Goal: Communication & Community: Answer question/provide support

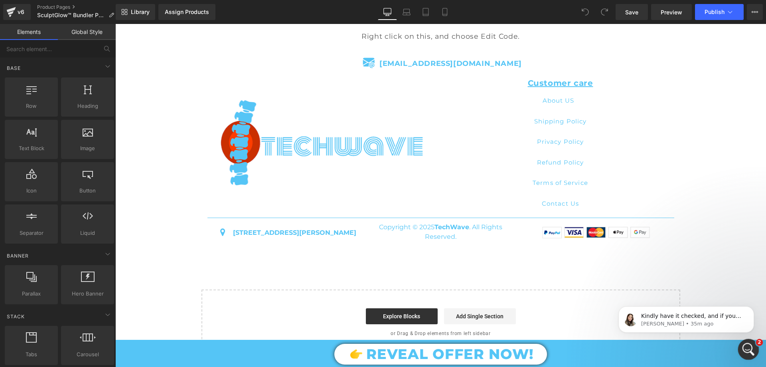
scroll to position [1, 0]
click at [742, 351] on div "Open Intercom Messenger" at bounding box center [747, 348] width 26 height 26
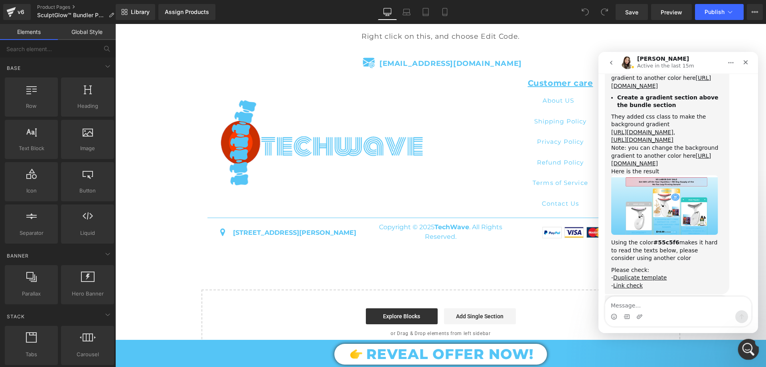
scroll to position [0, 0]
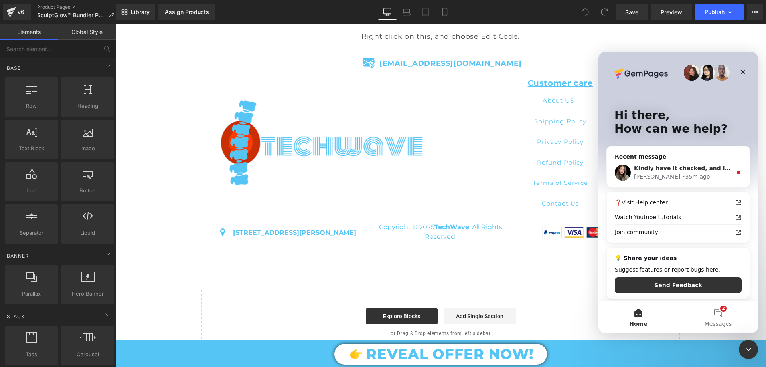
click at [682, 178] on div "• 35m ago" at bounding box center [696, 176] width 28 height 8
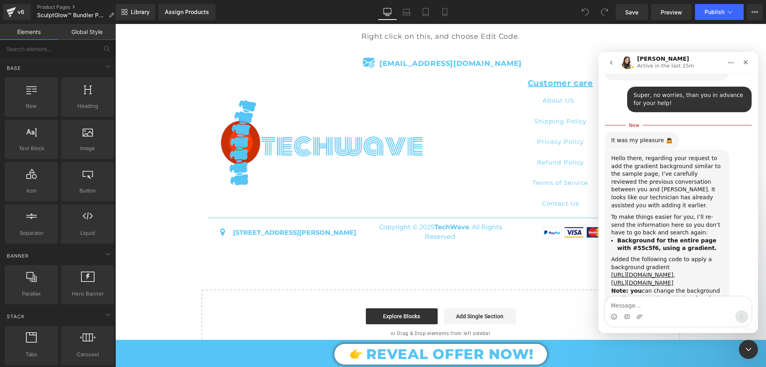
scroll to position [7089, 0]
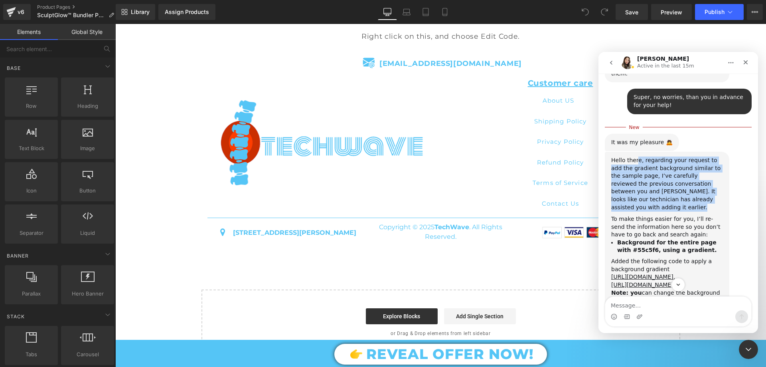
drag, startPoint x: 635, startPoint y: 111, endPoint x: 648, endPoint y: 155, distance: 45.9
click at [648, 156] on div "Hello there, regarding your request to add the gradient background similar to t…" at bounding box center [667, 333] width 112 height 355
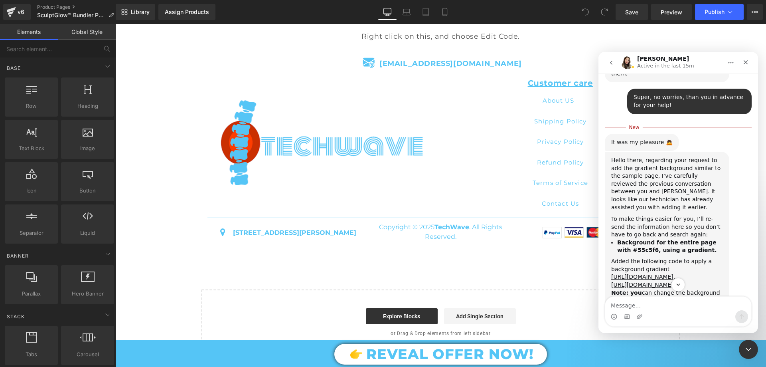
click at [644, 215] on div "To make things easier for you, I’ll re-send the information here so you don’t h…" at bounding box center [667, 227] width 112 height 24
drag, startPoint x: 637, startPoint y: 161, endPoint x: 652, endPoint y: 180, distance: 24.7
click at [652, 215] on div "To make things easier for you, I’ll re-send the information here so you don’t h…" at bounding box center [667, 227] width 112 height 24
click at [654, 257] on div "Added the following code to apply a background gradient" at bounding box center [667, 265] width 112 height 16
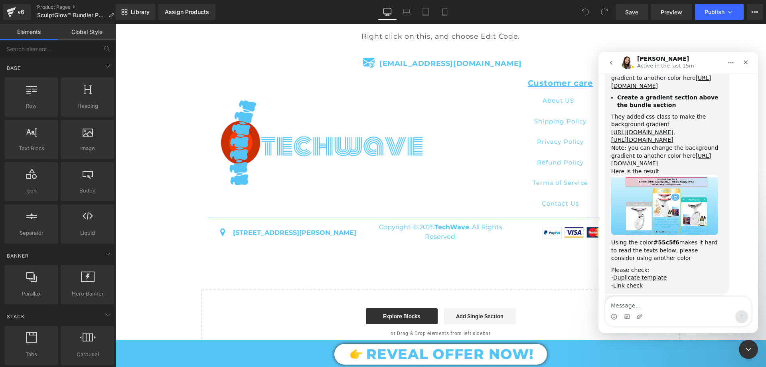
scroll to position [7192, 0]
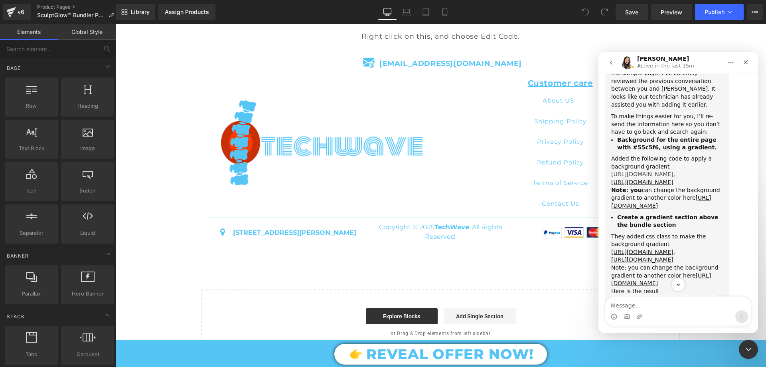
click at [669, 171] on link "https://prnt.sc/jY-8CJZK50N5" at bounding box center [642, 174] width 62 height 6
click at [654, 272] on link "https://prnt.sc/rmR1qfYHijrB" at bounding box center [661, 279] width 100 height 14
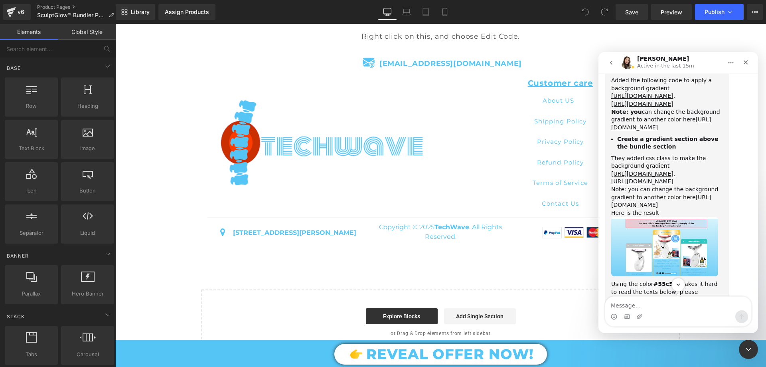
scroll to position [7311, 0]
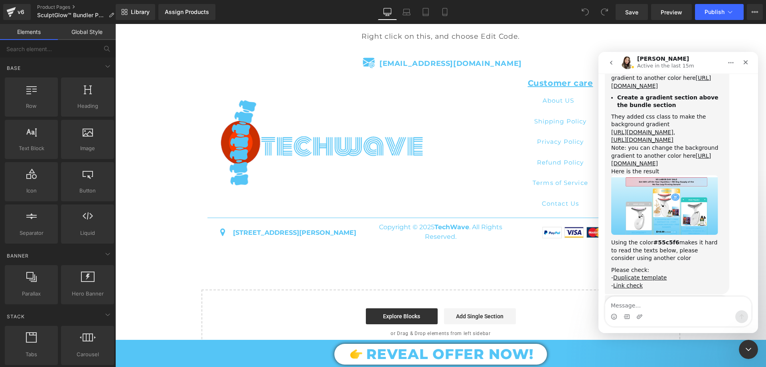
click at [669, 175] on img "Célia says…" at bounding box center [664, 204] width 107 height 59
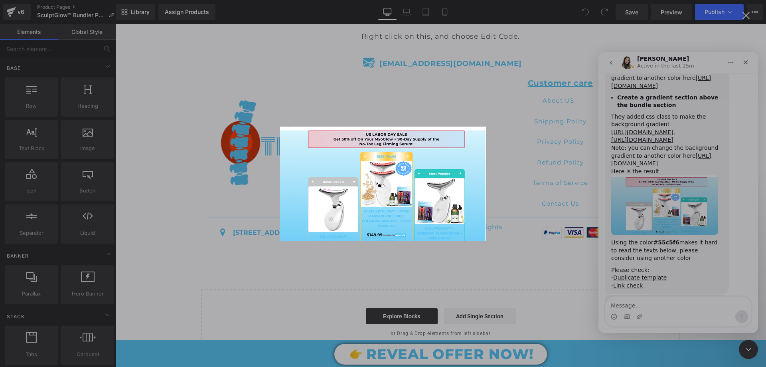
click at [724, 176] on div "Intercom messenger" at bounding box center [383, 183] width 766 height 367
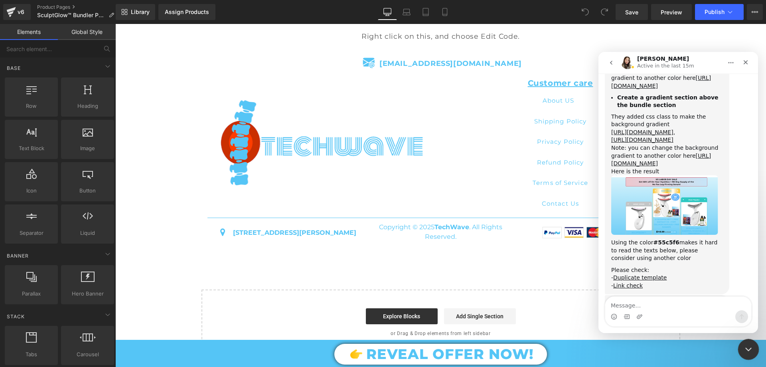
click at [749, 352] on icon "Close Intercom Messenger" at bounding box center [748, 348] width 10 height 10
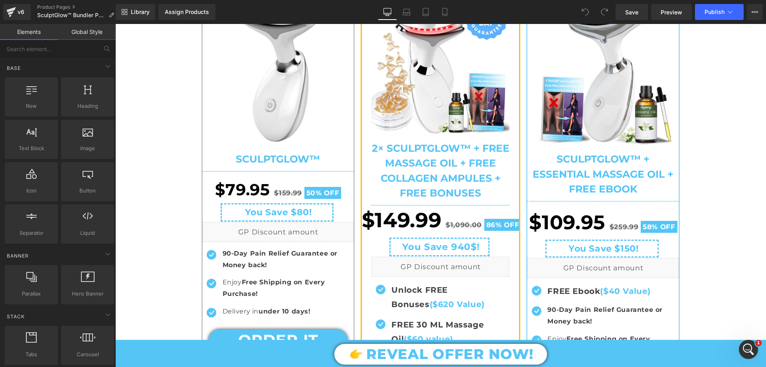
scroll to position [40, 0]
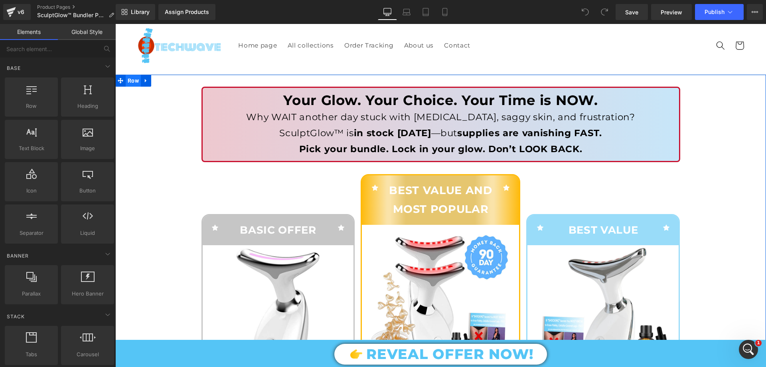
click at [136, 83] on span "Row" at bounding box center [133, 81] width 15 height 12
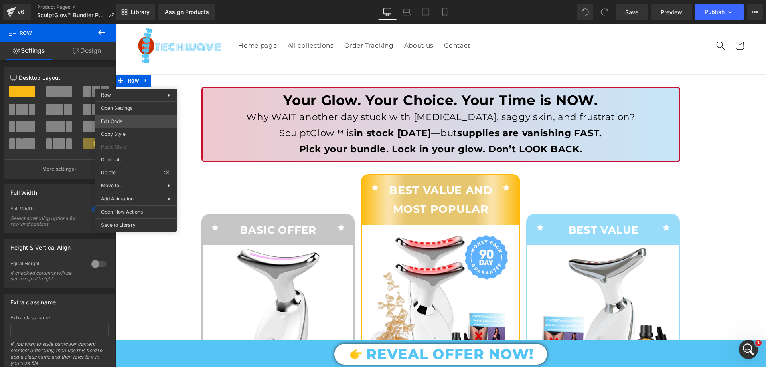
click at [118, 122] on body "Row You are previewing how the will restyle your page. You can not edit Element…" at bounding box center [383, 183] width 766 height 367
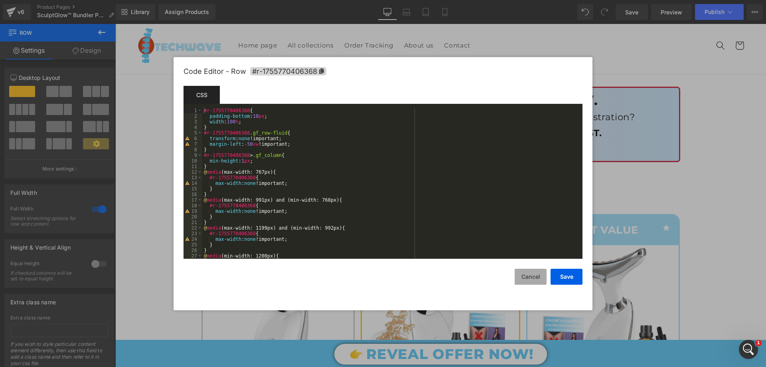
click at [538, 276] on button "Cancel" at bounding box center [531, 277] width 32 height 16
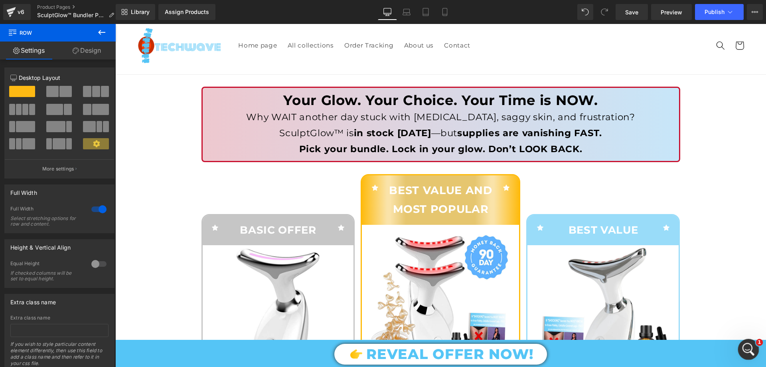
click at [752, 346] on icon "Open Intercom Messenger" at bounding box center [747, 348] width 13 height 13
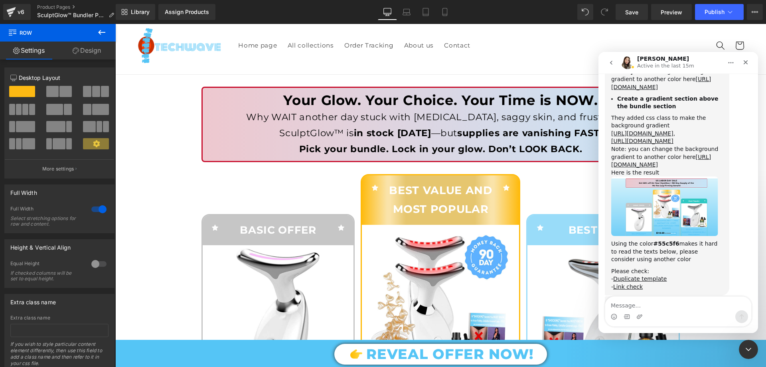
scroll to position [7219, 0]
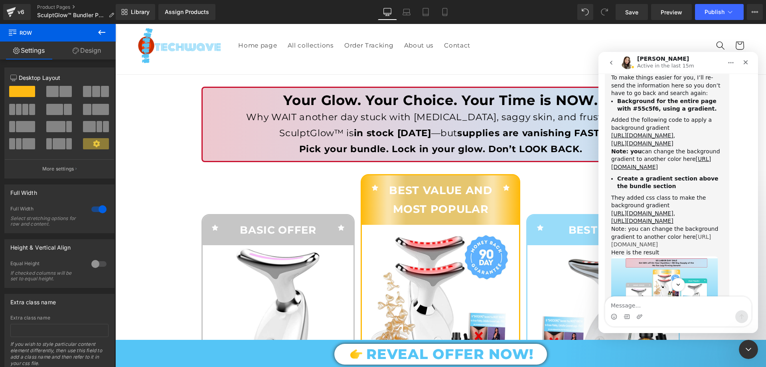
click at [644, 233] on link "https://prnt.sc/rmR1qfYHijrB" at bounding box center [661, 240] width 100 height 14
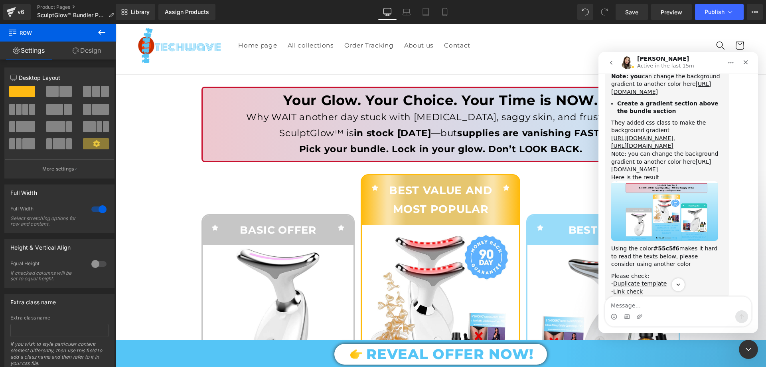
scroll to position [7306, 0]
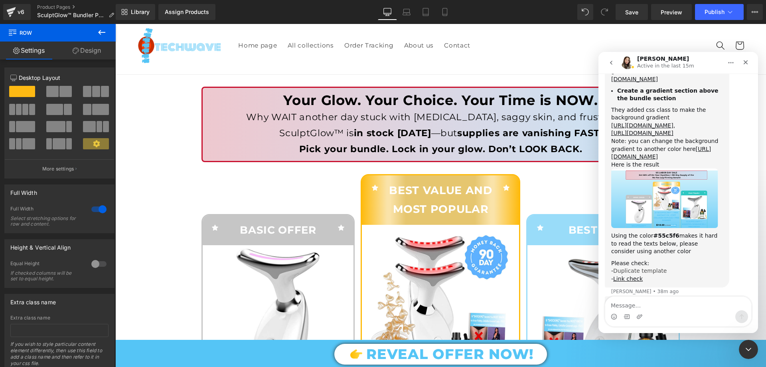
click at [657, 267] on link "Duplicate template" at bounding box center [639, 270] width 53 height 6
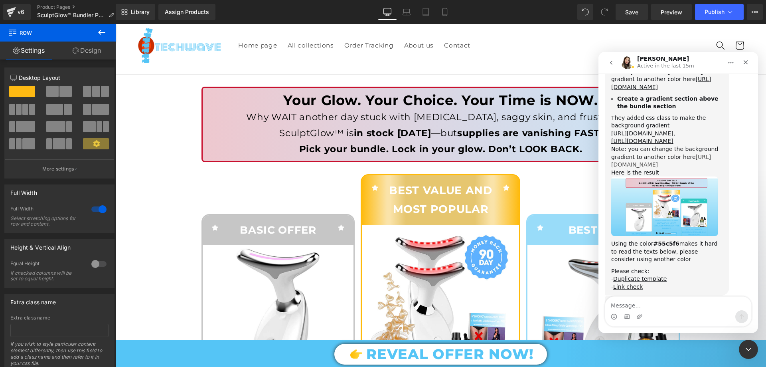
click at [650, 154] on link "https://prnt.sc/rmR1qfYHijrB" at bounding box center [661, 161] width 100 height 14
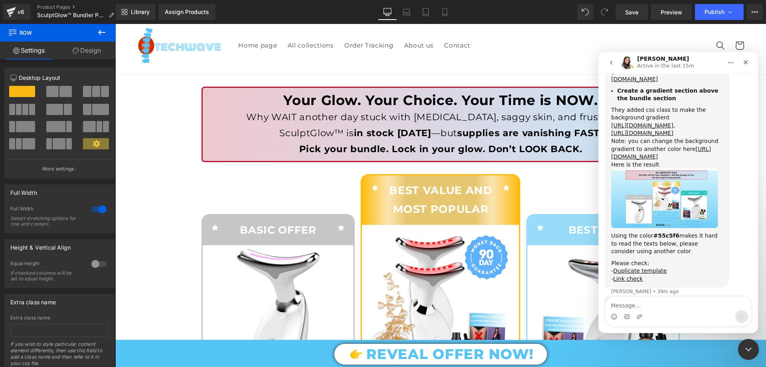
click at [755, 356] on div "Close Intercom Messenger" at bounding box center [747, 347] width 19 height 19
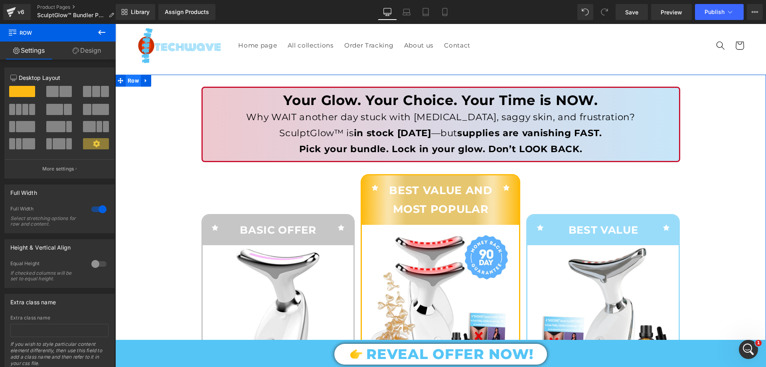
click at [128, 84] on span "Row" at bounding box center [133, 81] width 15 height 12
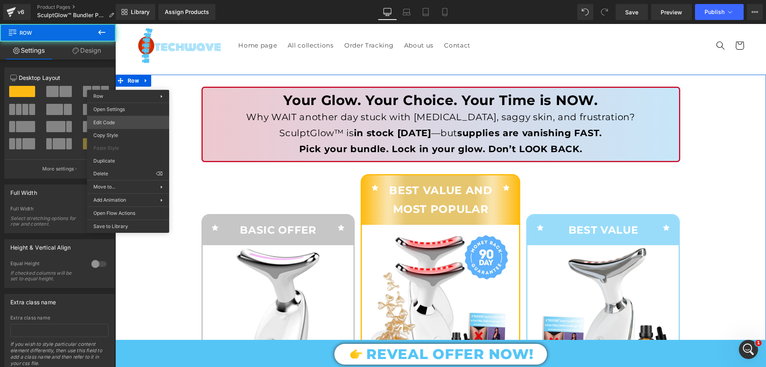
click at [124, 118] on body "Row You are previewing how the will restyle your page. You can not edit Element…" at bounding box center [383, 183] width 766 height 367
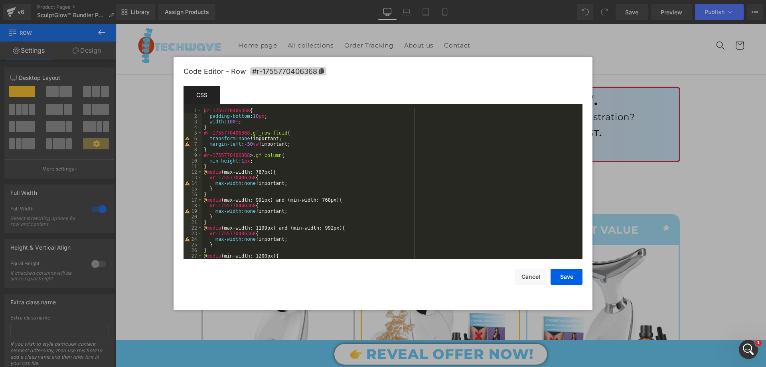
click at [262, 124] on div "#r-1755770406368 { padding-bottom : 10 px ; width : 100 % ; } #r-1755770406368 …" at bounding box center [390, 189] width 377 height 162
click at [531, 284] on div "Code Editor - Row #r-1755770406368 Template CSS Script 1 2 3 4 5 6 7 8 9 10 11 …" at bounding box center [383, 183] width 399 height 253
click at [531, 279] on button "Cancel" at bounding box center [531, 277] width 32 height 16
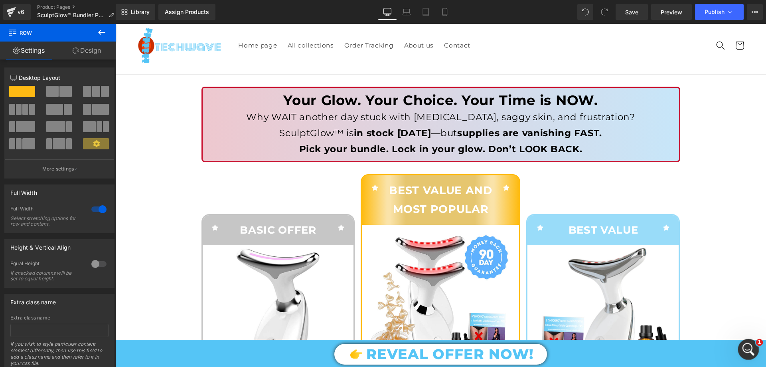
click at [752, 344] on div "Open Intercom Messenger" at bounding box center [747, 348] width 26 height 26
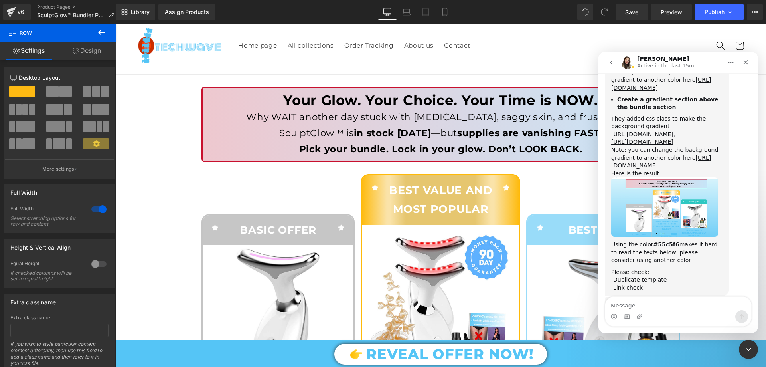
scroll to position [7298, 0]
click at [655, 154] on link "https://prnt.sc/rmR1qfYHijrB" at bounding box center [661, 161] width 100 height 14
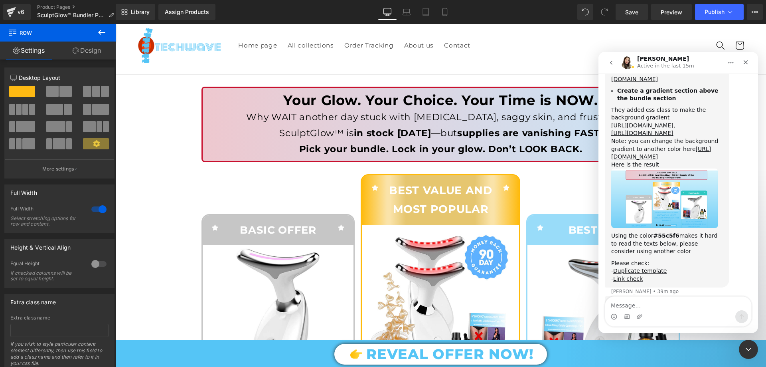
click at [121, 83] on div at bounding box center [383, 171] width 766 height 343
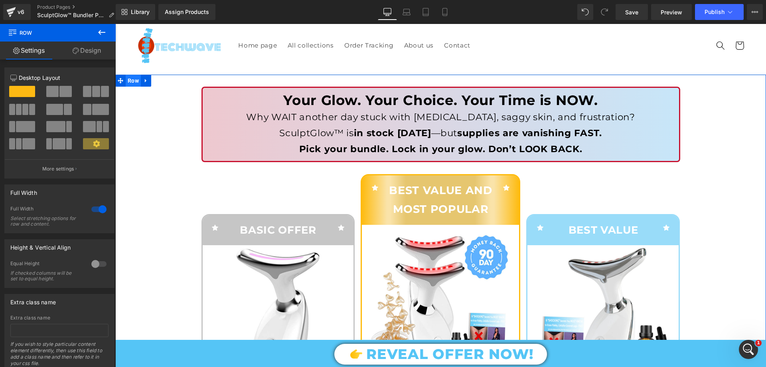
click at [126, 80] on span "Row" at bounding box center [133, 81] width 15 height 12
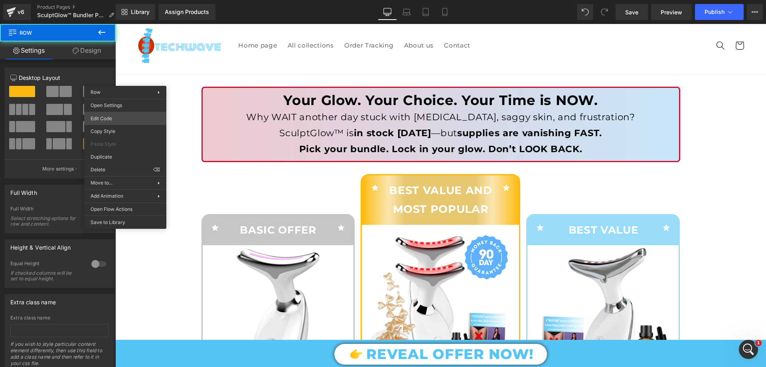
click at [128, 114] on body "Row You are previewing how the will restyle your page. You can not edit Element…" at bounding box center [383, 183] width 766 height 367
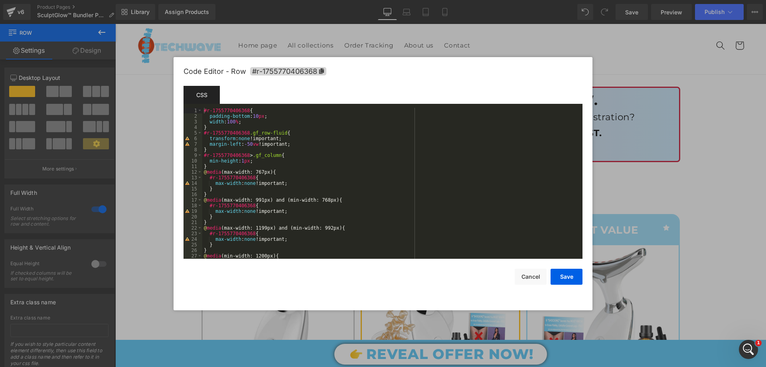
click at [246, 120] on div "#r-1755770406368 { padding-bottom : 10 px ; width : 100 % ; } #r-1755770406368 …" at bounding box center [390, 189] width 377 height 162
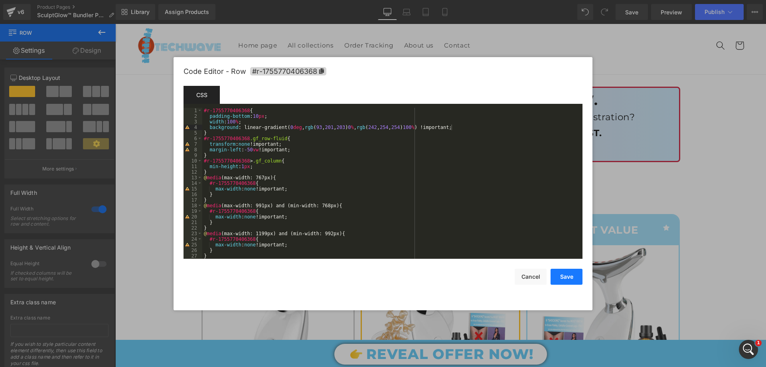
click at [574, 275] on button "Save" at bounding box center [567, 277] width 32 height 16
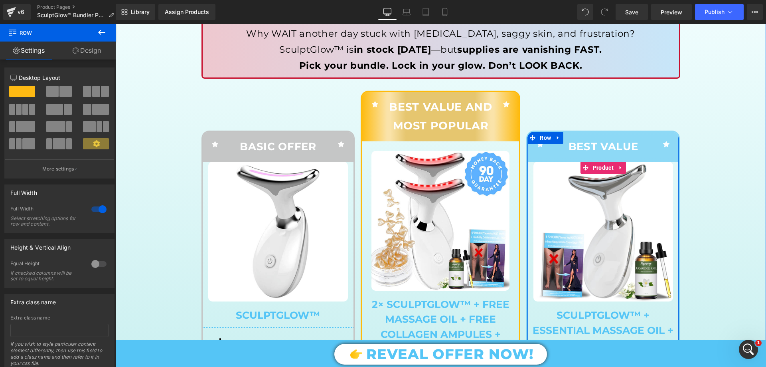
scroll to position [120, 0]
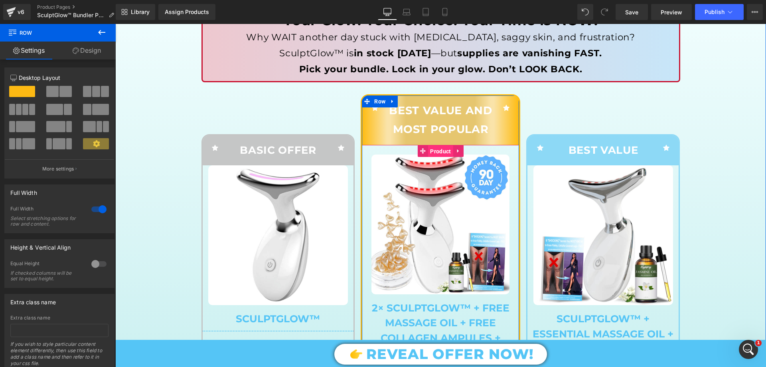
click at [440, 150] on span "Product" at bounding box center [440, 151] width 25 height 12
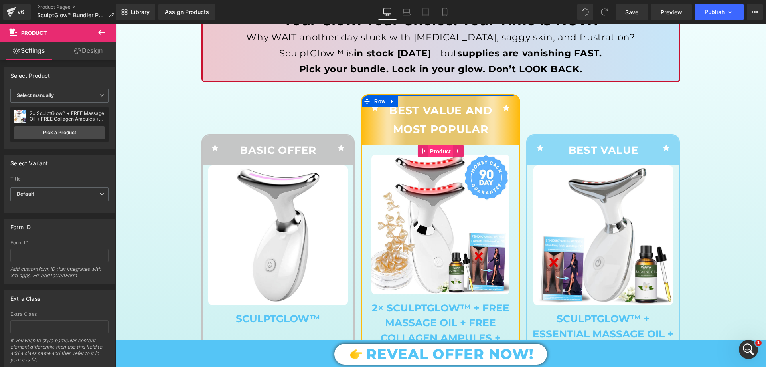
click at [438, 149] on span "Product" at bounding box center [440, 151] width 25 height 12
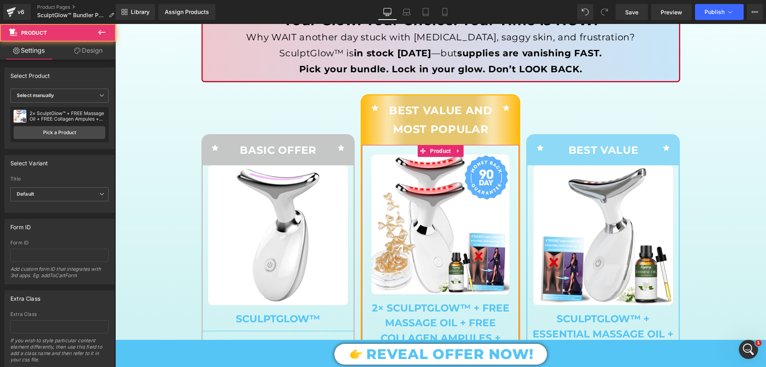
drag, startPoint x: 101, startPoint y: 56, endPoint x: 54, endPoint y: 116, distance: 76.2
click at [101, 55] on link "Design" at bounding box center [88, 50] width 58 height 18
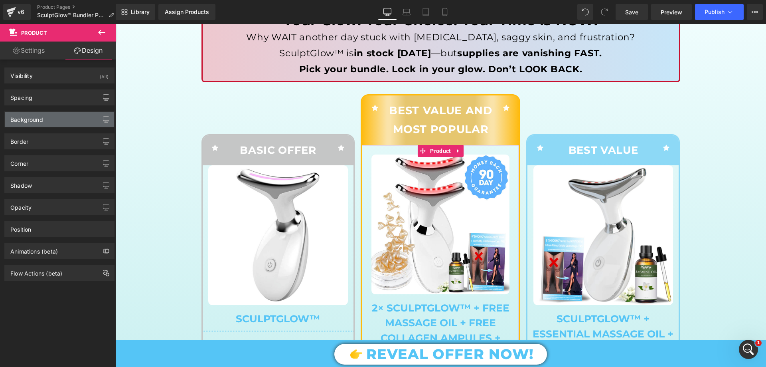
type input "transparent"
type input "0"
click at [54, 117] on div "Background" at bounding box center [59, 119] width 109 height 15
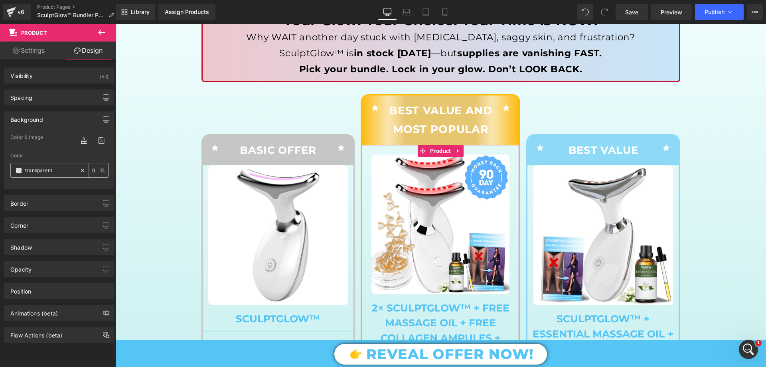
click at [18, 170] on span at bounding box center [19, 170] width 6 height 6
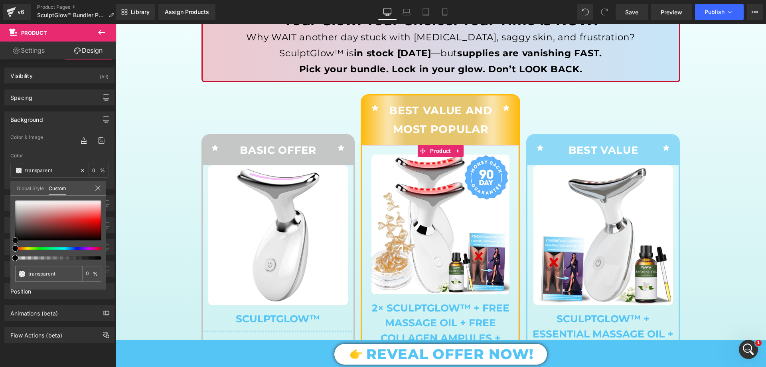
type input "#111111"
type input "100"
type input "#111111"
type input "100"
type input "#636363"
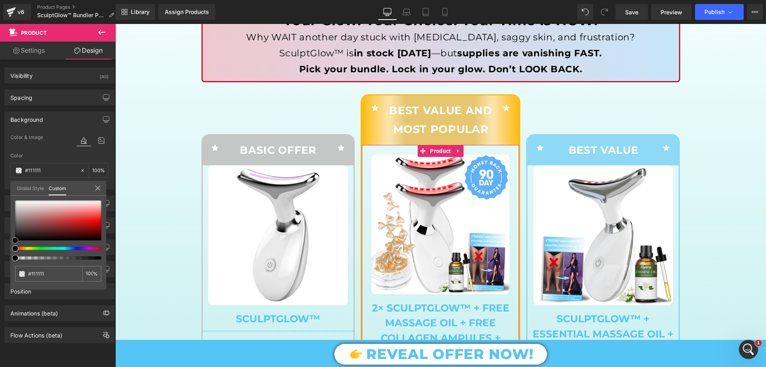
type input "#636363"
type input "#999999"
type input "#bababa"
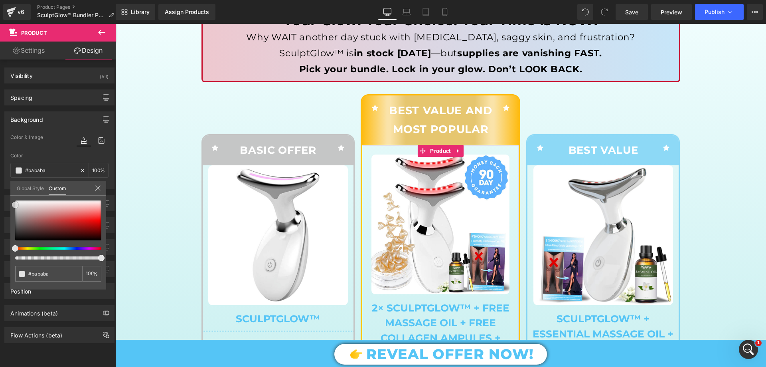
type input "#d6d6d6"
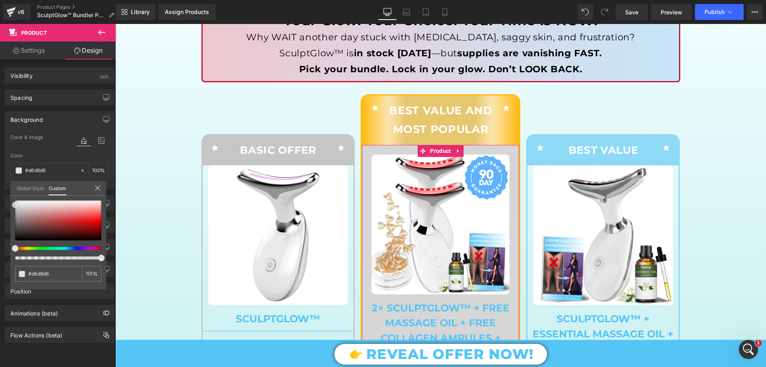
type input "#f4f4f4"
type input "#ffffff"
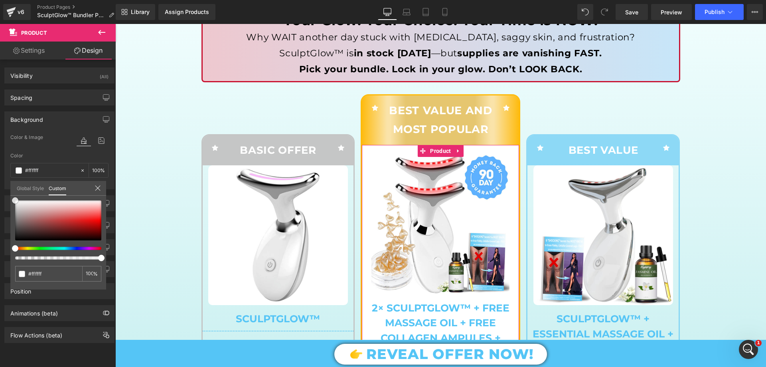
drag, startPoint x: 12, startPoint y: 238, endPoint x: 1, endPoint y: 187, distance: 52.3
click at [1, 187] on div "Background Color & Image color rgba(255, 255, 255, 1) Color #ffffff 100 % Image…" at bounding box center [59, 147] width 119 height 84
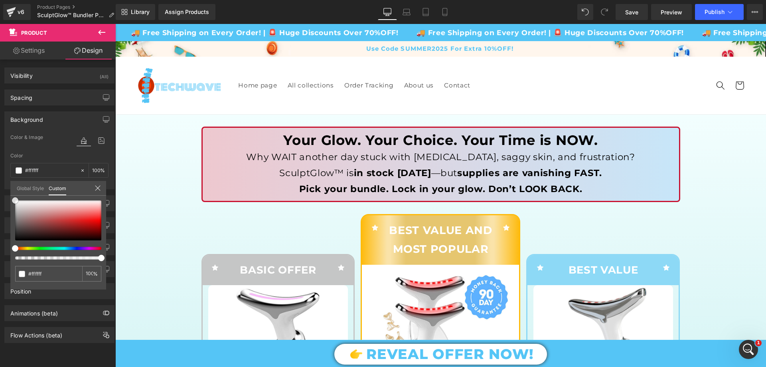
scroll to position [199, 0]
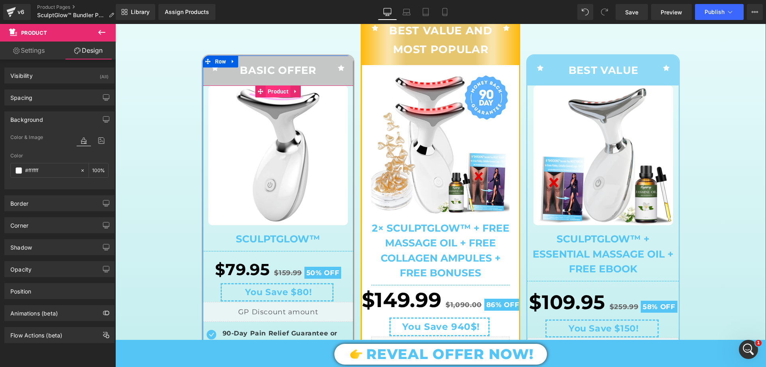
click at [275, 91] on span "Product" at bounding box center [278, 91] width 25 height 12
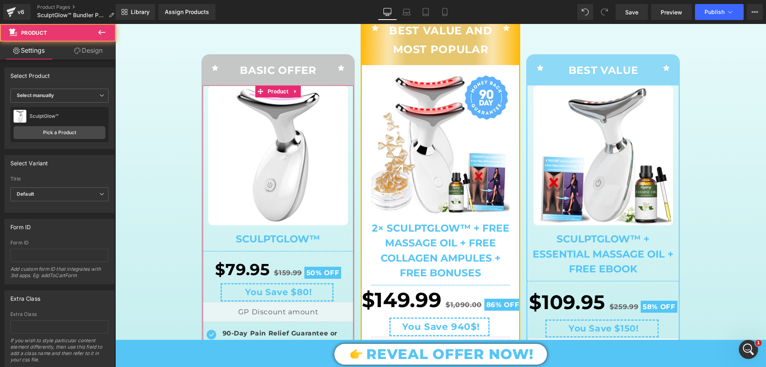
click at [80, 47] on link "Design" at bounding box center [88, 50] width 58 height 18
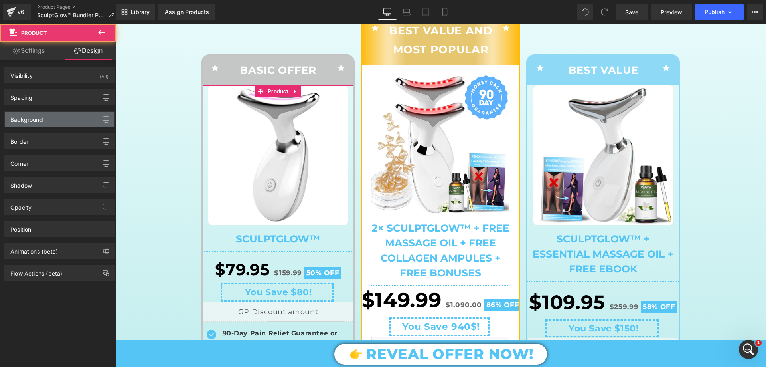
click at [55, 115] on div "Background" at bounding box center [59, 119] width 109 height 15
type input "transparent"
type input "0"
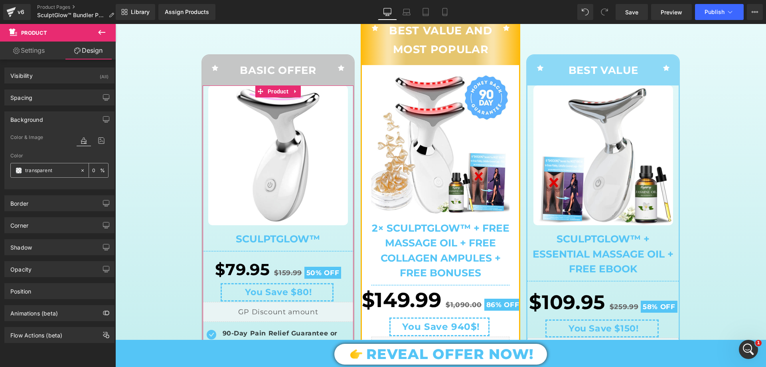
click at [21, 170] on span at bounding box center [19, 170] width 6 height 6
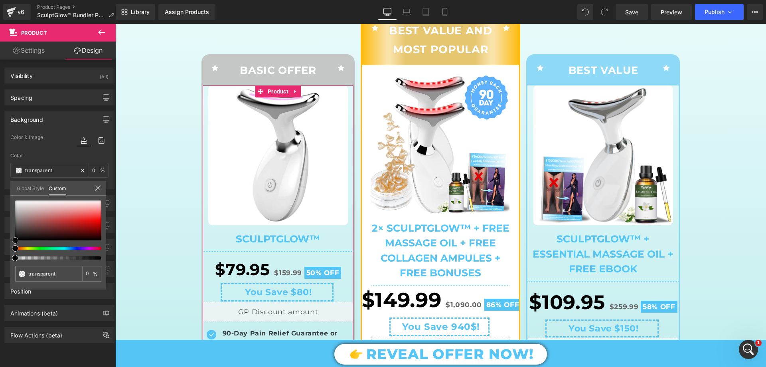
type input "#0c0c0c"
type input "100"
type input "#0c0c0c"
type input "100"
type input "#424242"
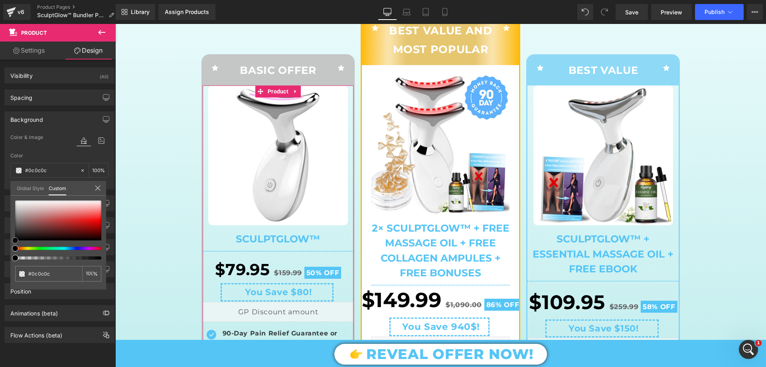
type input "#424242"
type input "#828282"
type input "#b2b2b2"
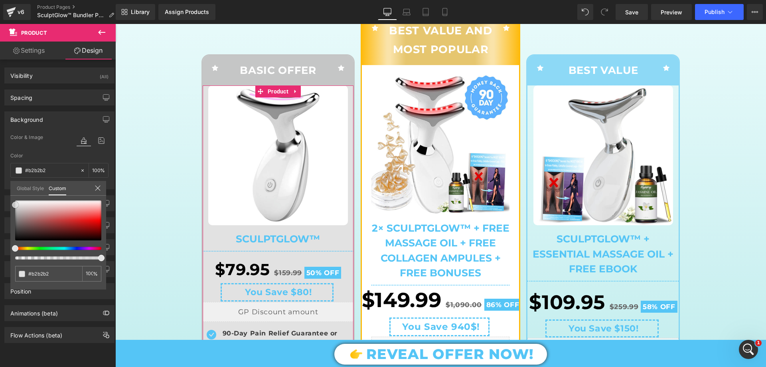
type input "#e2e2e2"
type input "#ffffff"
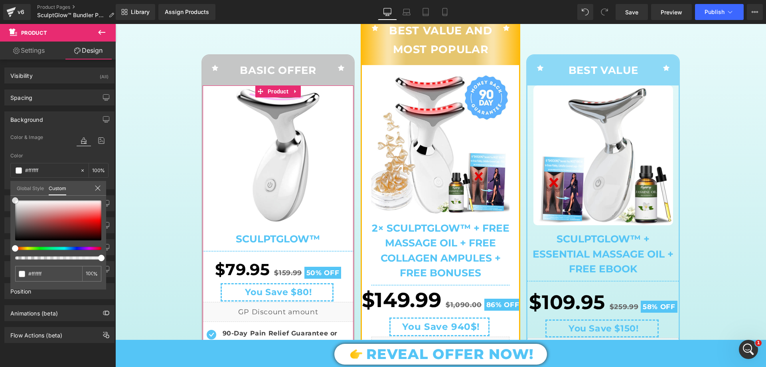
drag, startPoint x: 16, startPoint y: 238, endPoint x: 4, endPoint y: 188, distance: 52.3
click at [4, 188] on div "Background Color & Image color rgba(255, 255, 255, 1) Color #ffffff 100 % Image…" at bounding box center [59, 147] width 119 height 84
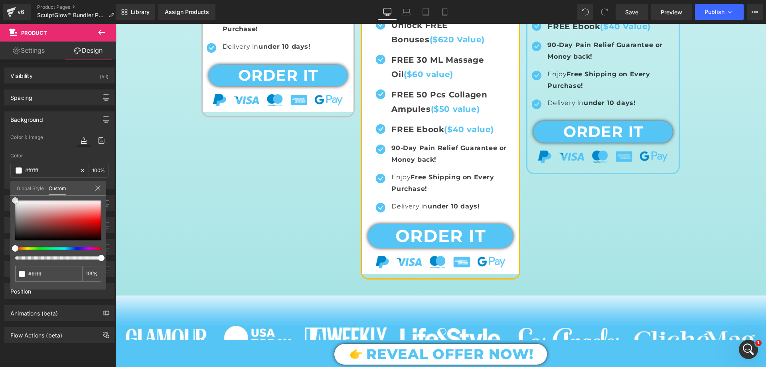
scroll to position [479, 0]
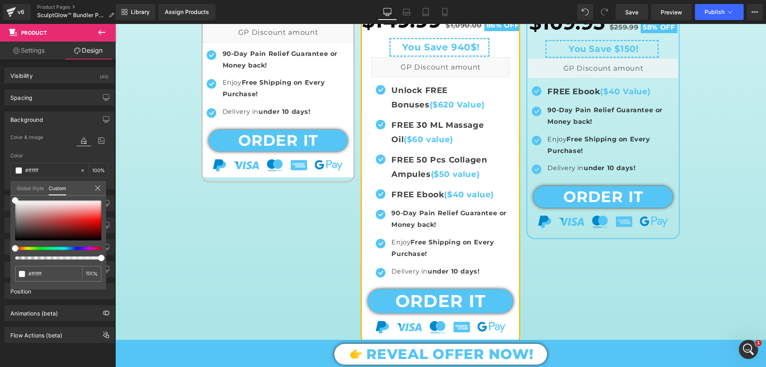
click at [257, 206] on div at bounding box center [440, 195] width 651 height 343
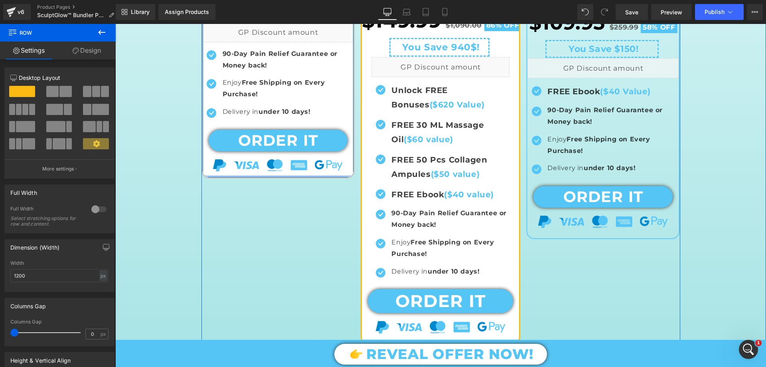
drag, startPoint x: 258, startPoint y: 180, endPoint x: 259, endPoint y: 173, distance: 7.2
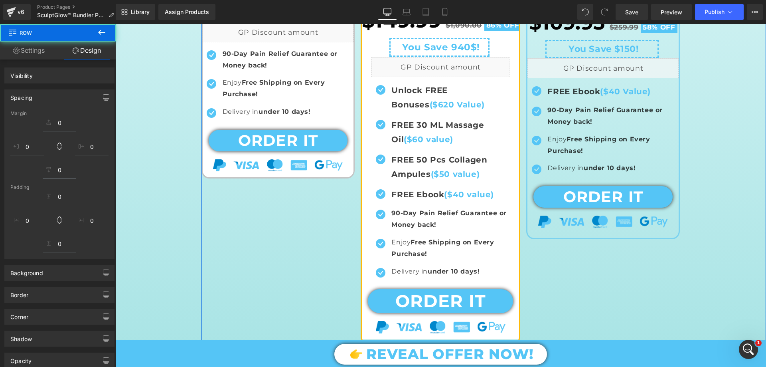
click at [284, 206] on div "Icon BASIC OFFER Text Block Icon Row Sale Off (P) Image SculptGlow™ (P) Title S…" at bounding box center [440, 35] width 479 height 625
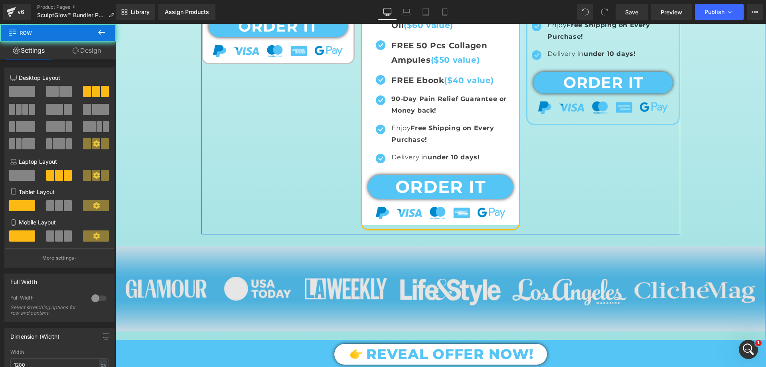
scroll to position [638, 0]
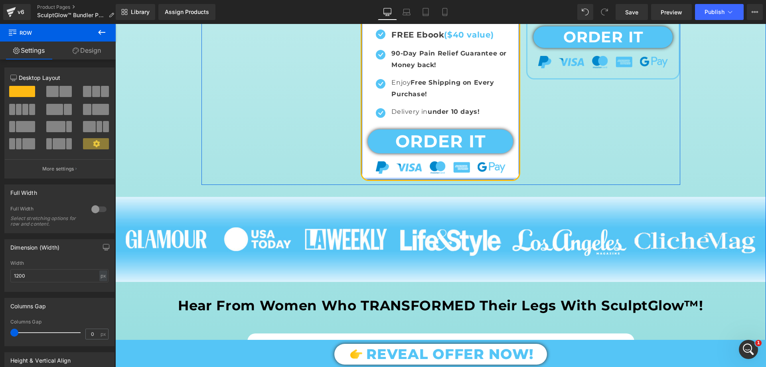
drag, startPoint x: 419, startPoint y: 183, endPoint x: 421, endPoint y: 178, distance: 5.6
click at [421, 178] on div at bounding box center [440, 179] width 157 height 2
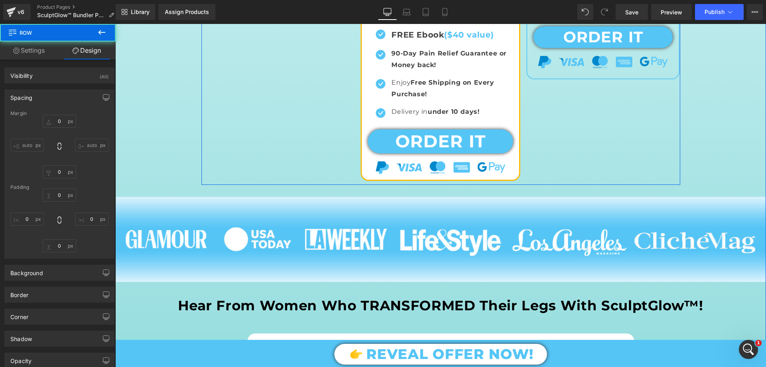
type input "0"
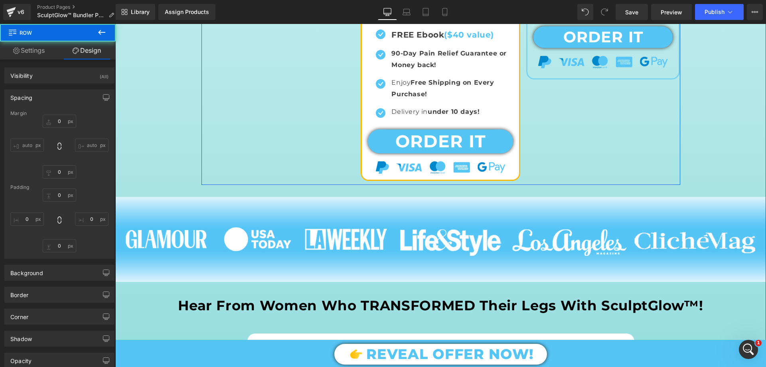
type input "0"
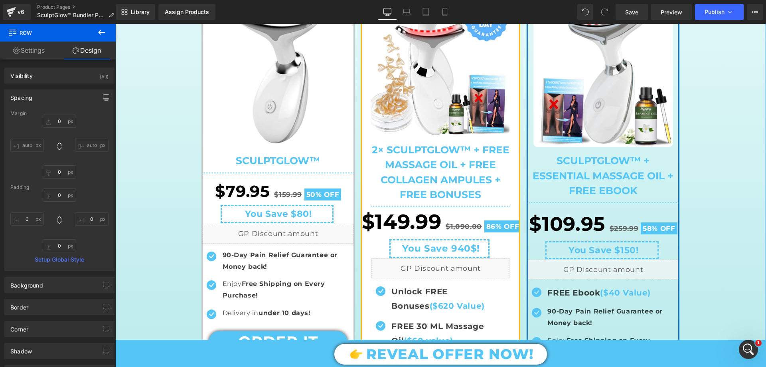
scroll to position [199, 0]
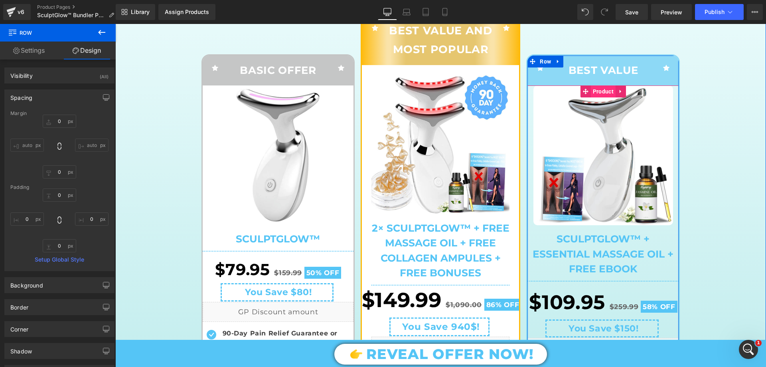
click at [604, 88] on span "Product" at bounding box center [603, 91] width 25 height 12
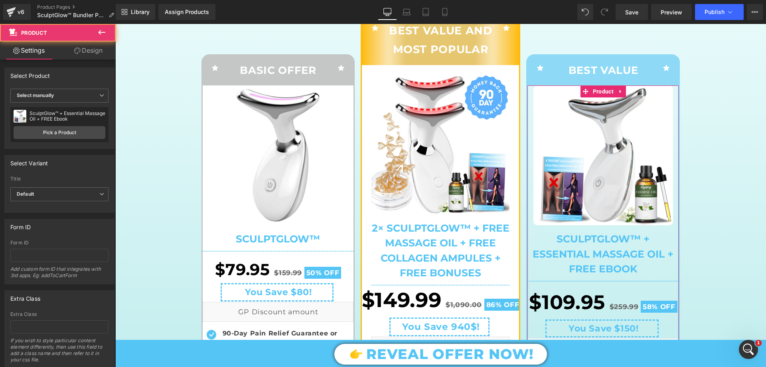
click at [95, 51] on link "Design" at bounding box center [88, 50] width 58 height 18
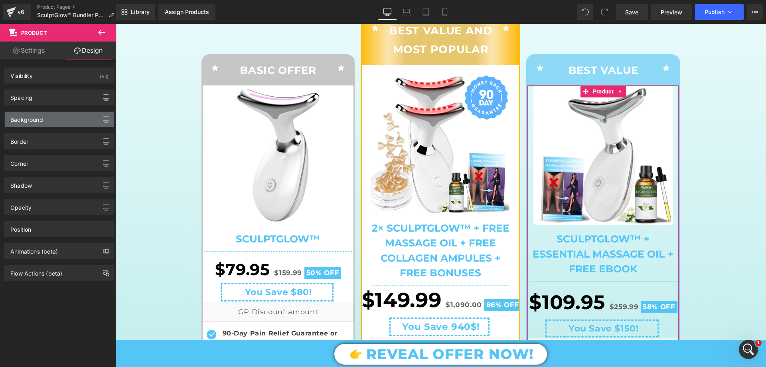
click at [47, 116] on div "Background" at bounding box center [59, 119] width 109 height 15
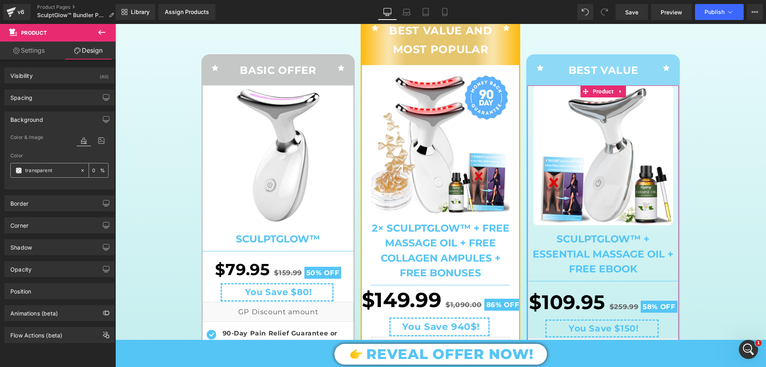
click at [20, 170] on span at bounding box center [19, 170] width 6 height 6
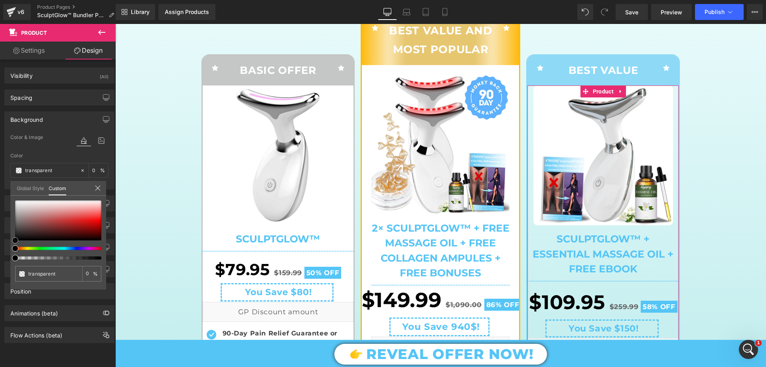
type input "#212121"
type input "100"
type input "#212121"
type input "100"
click at [16, 235] on div at bounding box center [58, 220] width 86 height 40
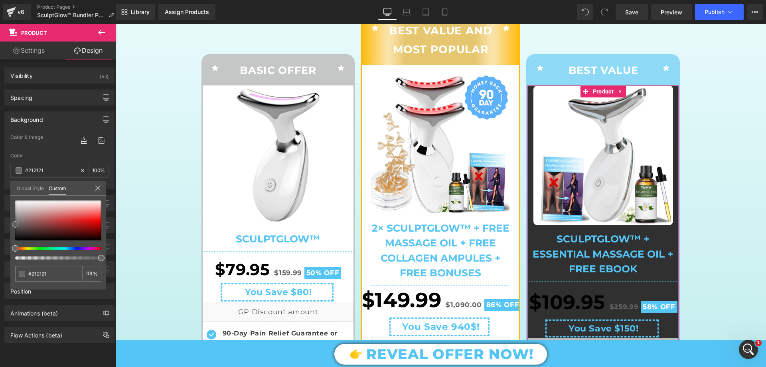
type input "#303030"
type input "#878787"
type input "#adadad"
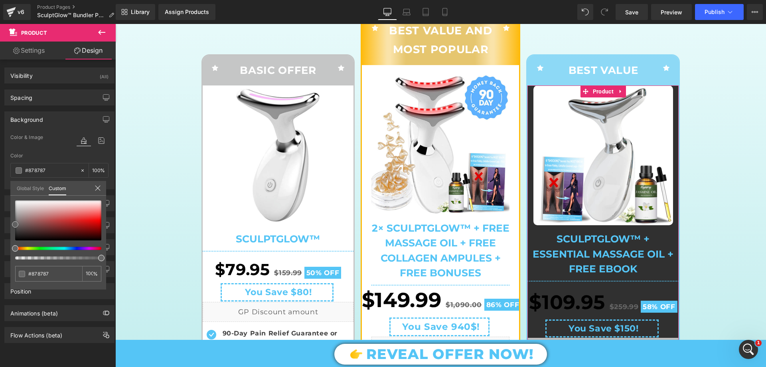
type input "#adadad"
type input "#c4c4c4"
type input "#e0e0e0"
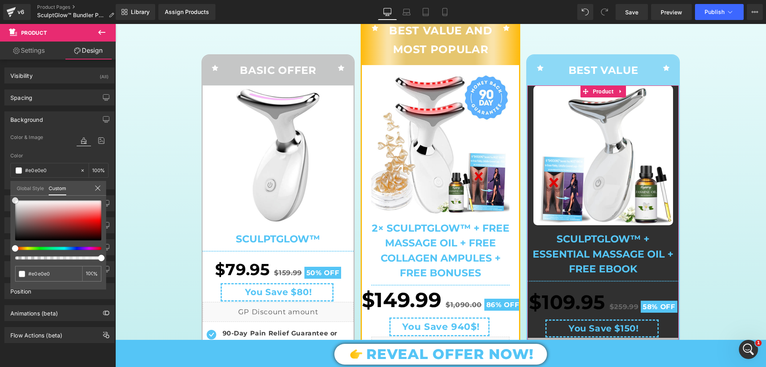
type input "#ededed"
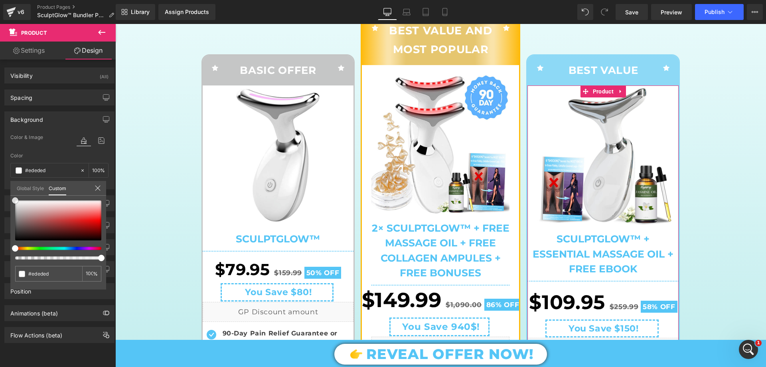
type input "#ffffff"
drag, startPoint x: 16, startPoint y: 232, endPoint x: 2, endPoint y: 182, distance: 51.7
click at [2, 182] on div "Background Color & Image color rgba(255, 255, 255, 1) Color #ffffff 100 % Image…" at bounding box center [59, 147] width 119 height 84
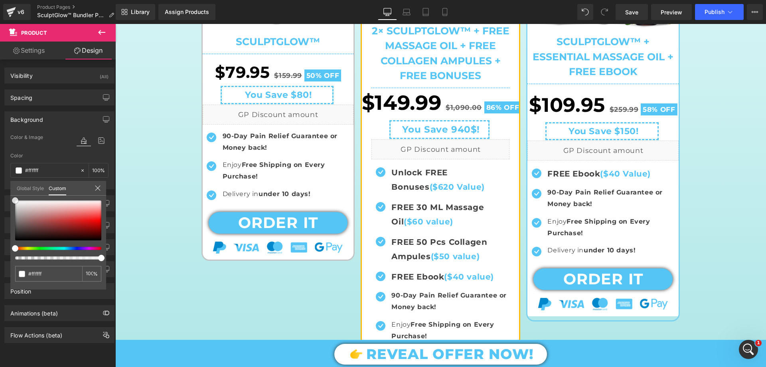
scroll to position [479, 0]
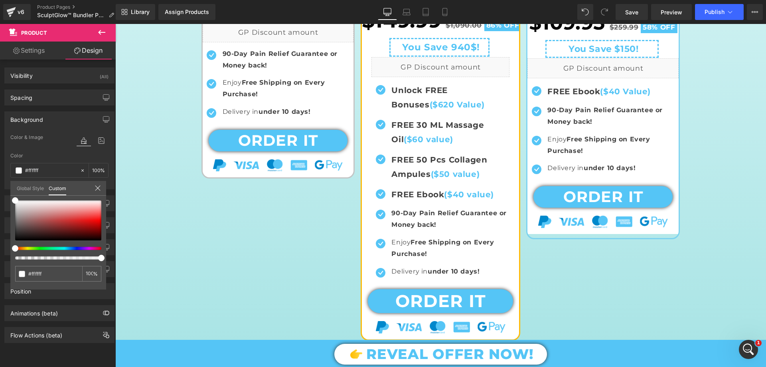
click at [727, 178] on div at bounding box center [440, 195] width 651 height 343
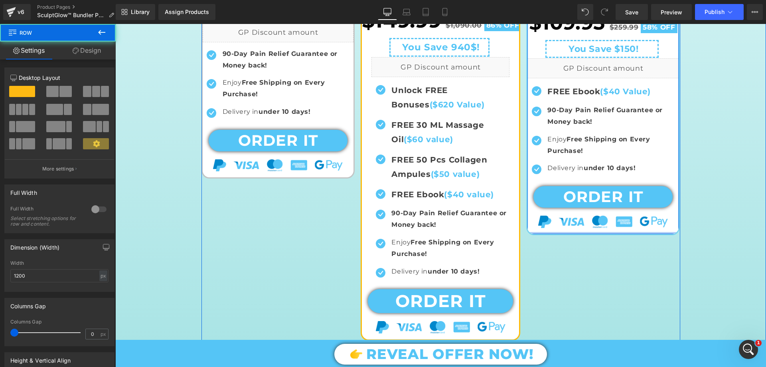
drag, startPoint x: 634, startPoint y: 236, endPoint x: 635, endPoint y: 230, distance: 6.0
click at [635, 230] on div "Icon BEST VALUE Text Block Icon Row Sale Off (P) Image SculptGlow™ + Essential …" at bounding box center [603, 5] width 154 height 460
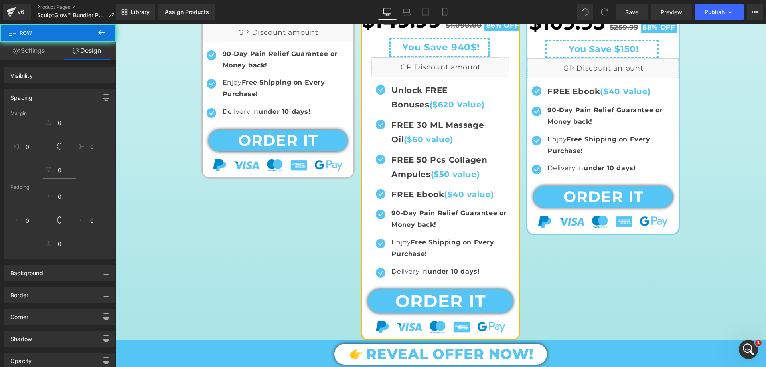
click at [713, 194] on div "Your Glow. Your Choice. Your Time is NOW. Heading Why WAIT another day stuck wi…" at bounding box center [440, 370] width 651 height 1444
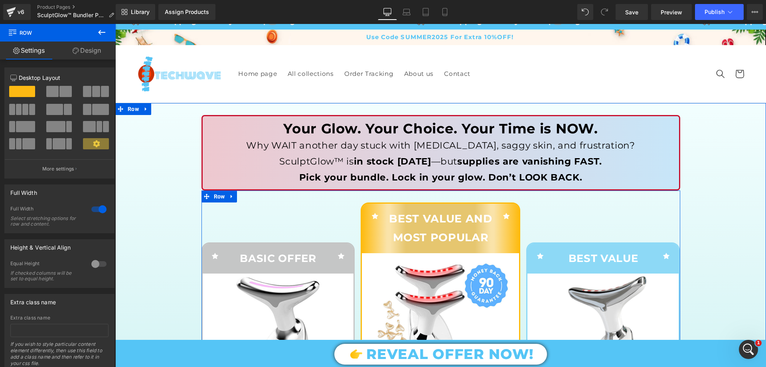
scroll to position [0, 0]
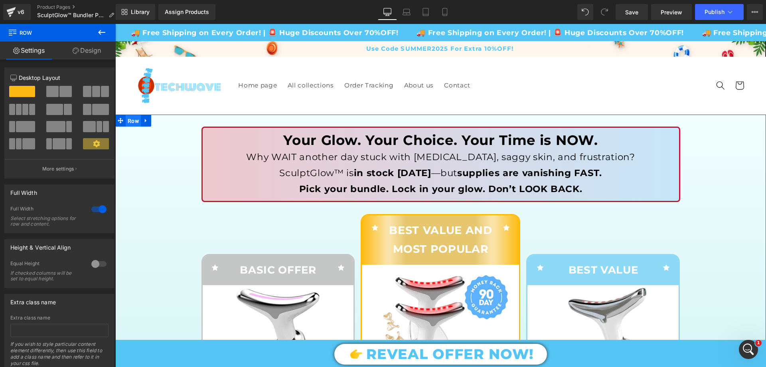
click at [129, 126] on span "Row" at bounding box center [133, 121] width 15 height 12
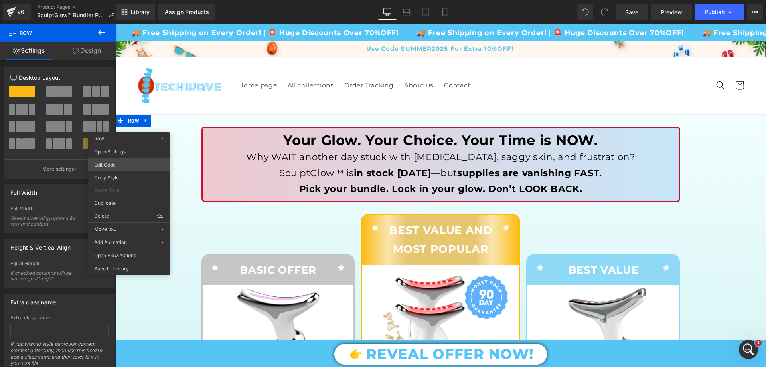
click at [132, 160] on body "Row You are previewing how the will restyle your page. You can not edit Element…" at bounding box center [383, 183] width 766 height 367
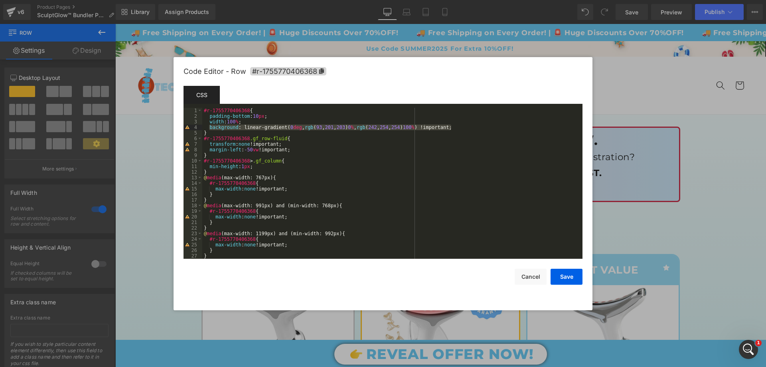
drag, startPoint x: 451, startPoint y: 128, endPoint x: 208, endPoint y: 126, distance: 243.0
click at [208, 126] on div "#r-1755770406368 { padding-bottom : 10 px ; width : 100 % ; background : linear…" at bounding box center [390, 189] width 377 height 162
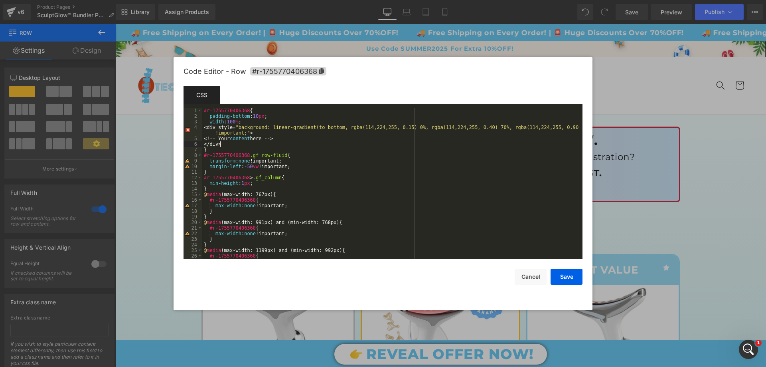
click at [283, 129] on div "#r-1755770406368 { padding-bottom : 10 px ; width : 100 % ; <div style= " backg…" at bounding box center [390, 189] width 377 height 162
drag, startPoint x: 237, startPoint y: 126, endPoint x: 207, endPoint y: 126, distance: 29.9
click at [207, 126] on div "#r-1755770406368 { padding-bottom : 10 px ; width : 100 % ; <div style= " backg…" at bounding box center [390, 189] width 377 height 162
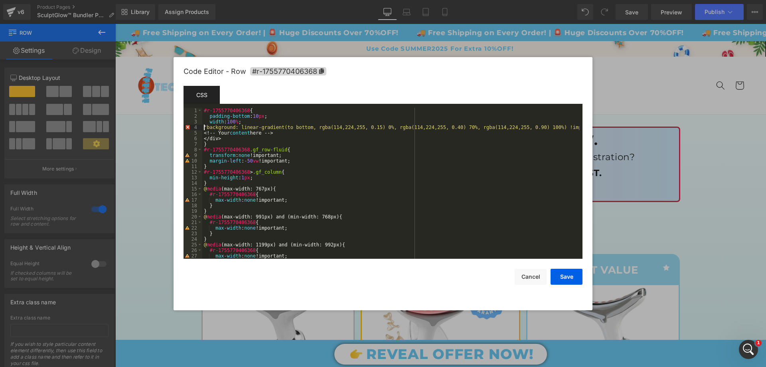
click at [290, 139] on div "#r-1755770406368 { padding-bottom : 10 px ; width : 100 % ; " background: linea…" at bounding box center [390, 189] width 377 height 162
click at [268, 129] on div "#r-1755770406368 { padding-bottom : 10 px ; width : 100 % ; " background: linea…" at bounding box center [390, 189] width 377 height 162
click at [249, 135] on div "#r-1755770406368 { padding-bottom : 10 px ; width : 100 % ; " background: linea…" at bounding box center [390, 189] width 377 height 162
click at [253, 132] on div "#r-1755770406368 { padding-bottom : 10 px ; width : 100 % ; " background: linea…" at bounding box center [390, 189] width 377 height 162
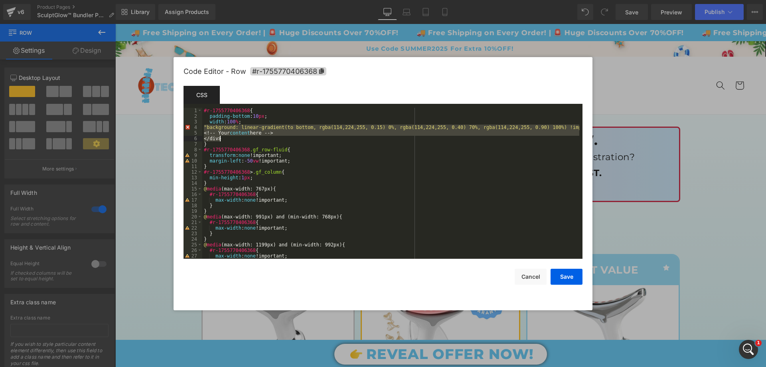
drag, startPoint x: 204, startPoint y: 126, endPoint x: 235, endPoint y: 137, distance: 32.0
click at [235, 137] on div "#r-1755770406368 { padding-bottom : 10 px ; width : 100 % ; " background: linea…" at bounding box center [390, 189] width 377 height 162
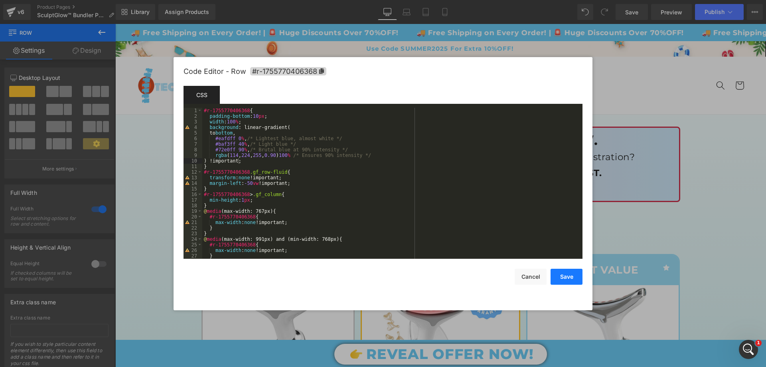
click at [571, 278] on button "Save" at bounding box center [567, 277] width 32 height 16
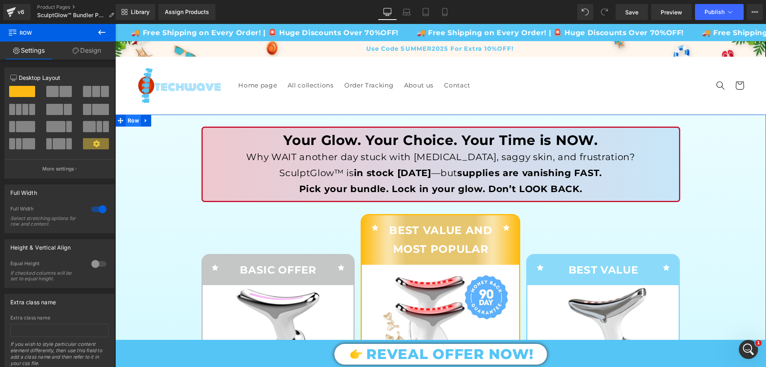
click at [130, 118] on span "Row" at bounding box center [133, 121] width 15 height 12
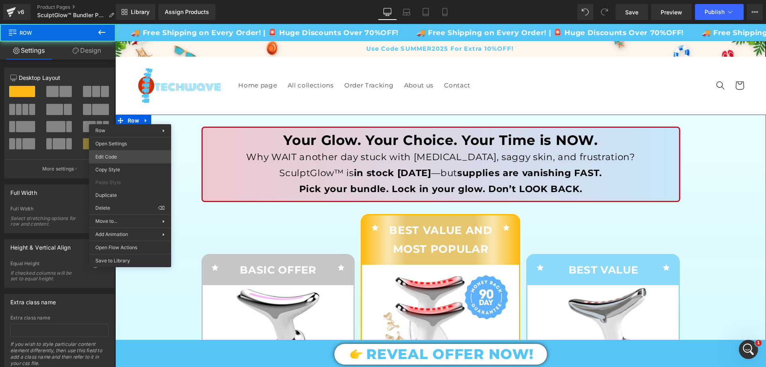
click at [120, 159] on body "Row You are previewing how the will restyle your page. You can not edit Element…" at bounding box center [383, 183] width 766 height 367
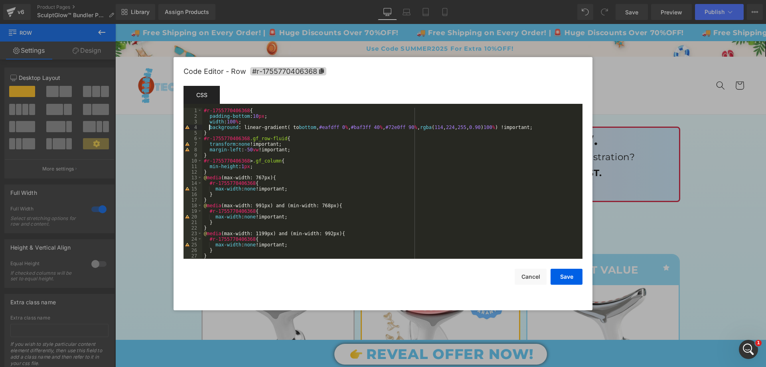
click at [209, 128] on div "#r-1755770406368 { padding-bottom : 10 px ; width : 100 % ; background : linear…" at bounding box center [390, 189] width 377 height 162
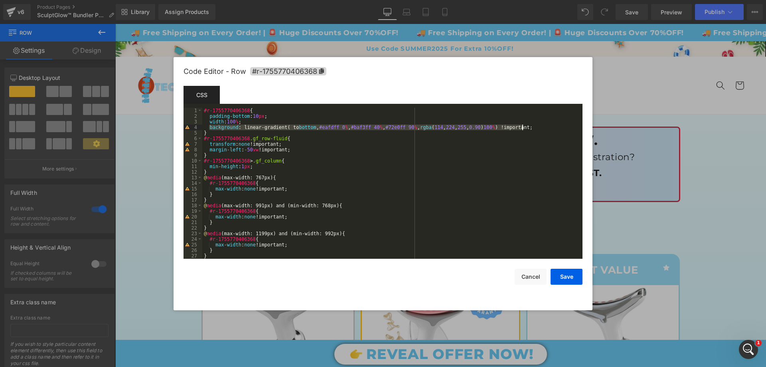
drag, startPoint x: 211, startPoint y: 126, endPoint x: 538, endPoint y: 129, distance: 327.6
click at [538, 129] on div "#r-1755770406368 { padding-bottom : 10 px ; width : 100 % ; background : linear…" at bounding box center [390, 189] width 377 height 162
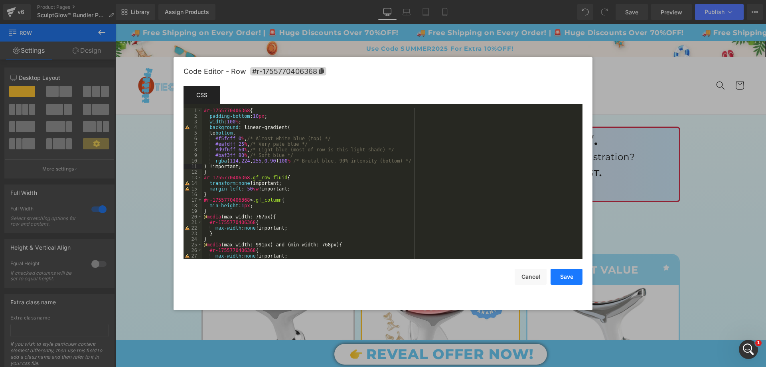
click at [563, 274] on button "Save" at bounding box center [567, 277] width 32 height 16
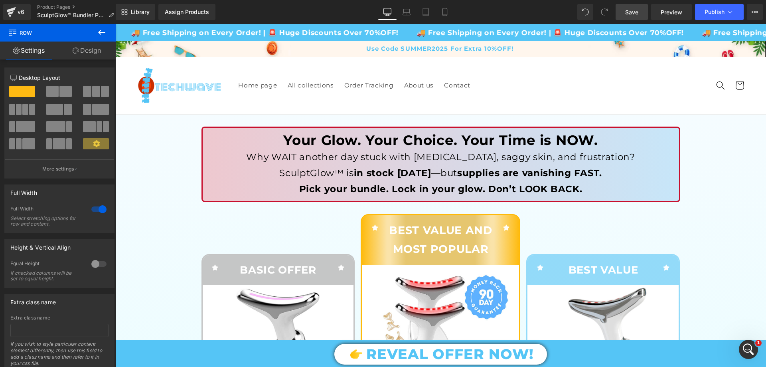
drag, startPoint x: 634, startPoint y: 11, endPoint x: 376, endPoint y: 189, distance: 313.3
click at [634, 11] on span "Save" at bounding box center [631, 12] width 13 height 8
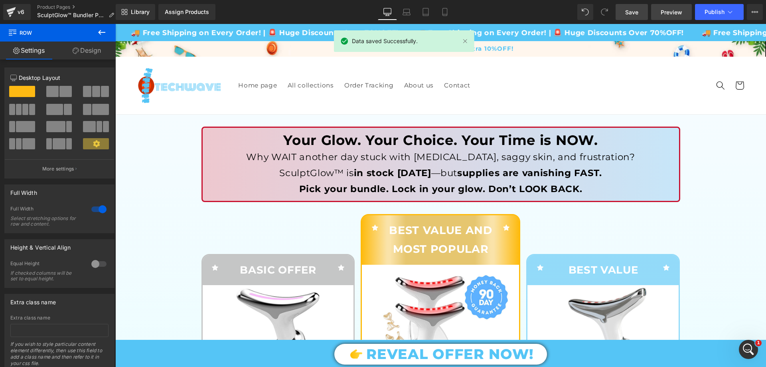
click at [673, 10] on span "Preview" at bounding box center [672, 12] width 22 height 8
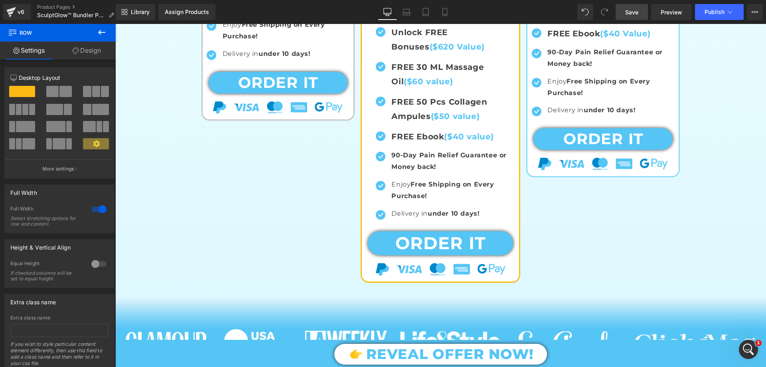
scroll to position [598, 0]
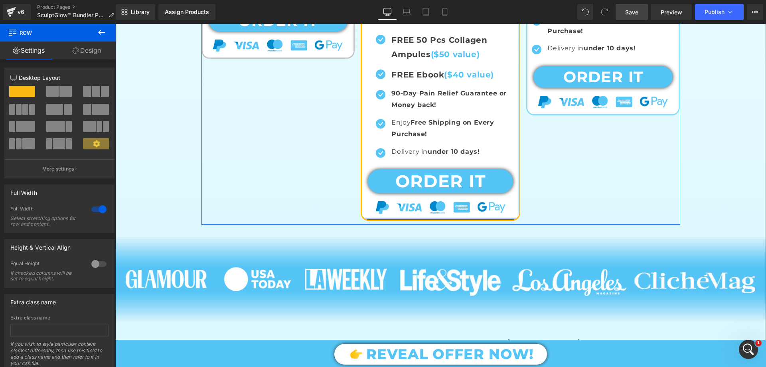
click at [436, 219] on div at bounding box center [440, 218] width 157 height 2
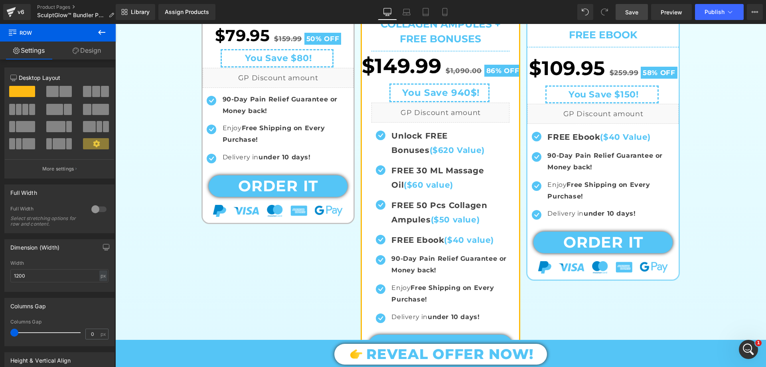
scroll to position [519, 0]
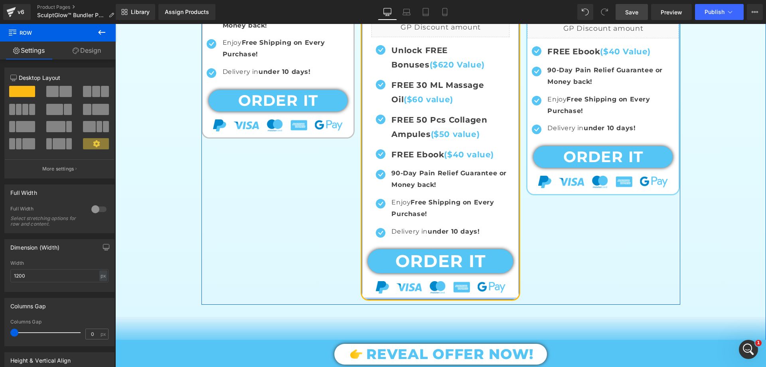
click at [417, 297] on div at bounding box center [440, 298] width 157 height 2
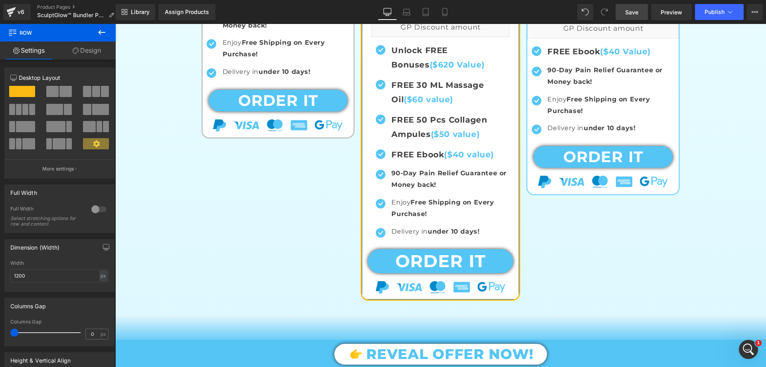
click at [95, 56] on link "Design" at bounding box center [87, 50] width 58 height 18
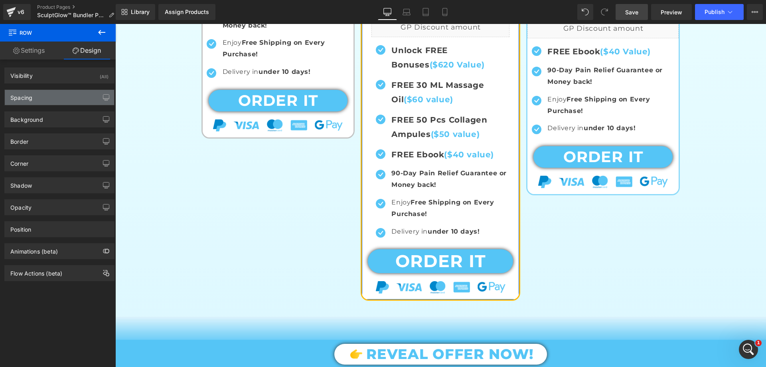
type input "0"
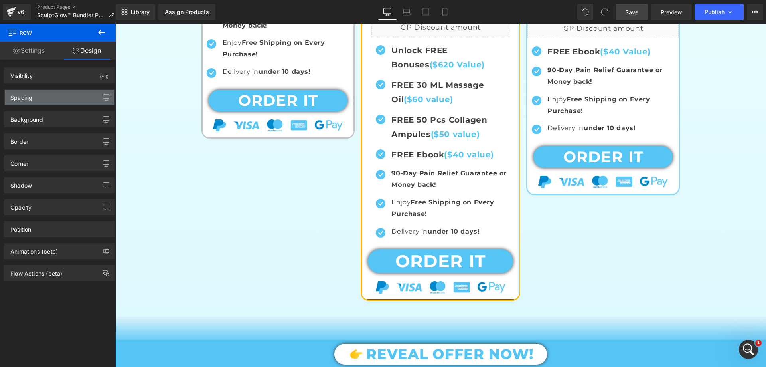
type input "0"
click at [31, 96] on div "Spacing" at bounding box center [21, 95] width 22 height 11
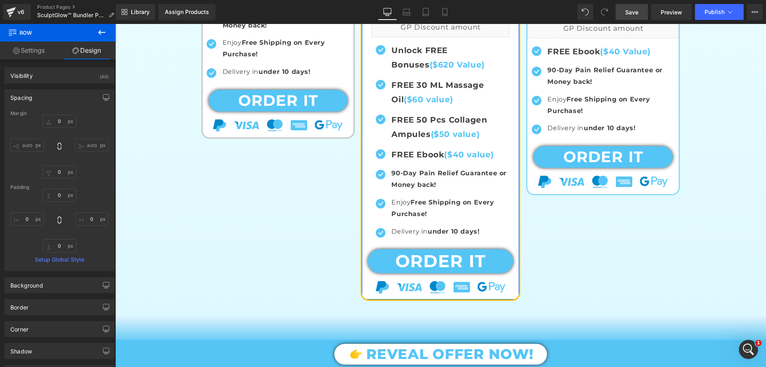
click at [31, 96] on div "Spacing" at bounding box center [21, 95] width 22 height 11
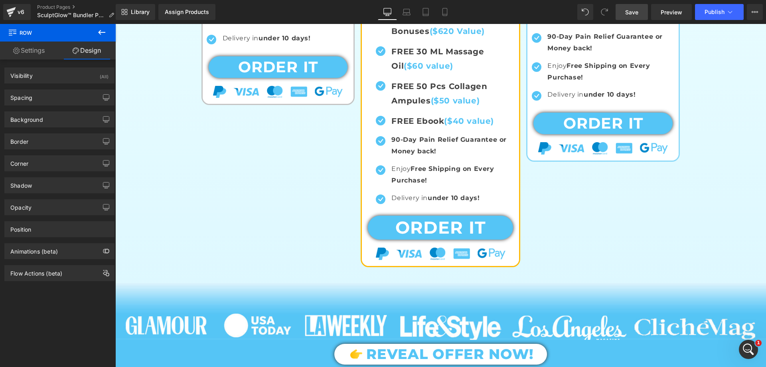
scroll to position [598, 0]
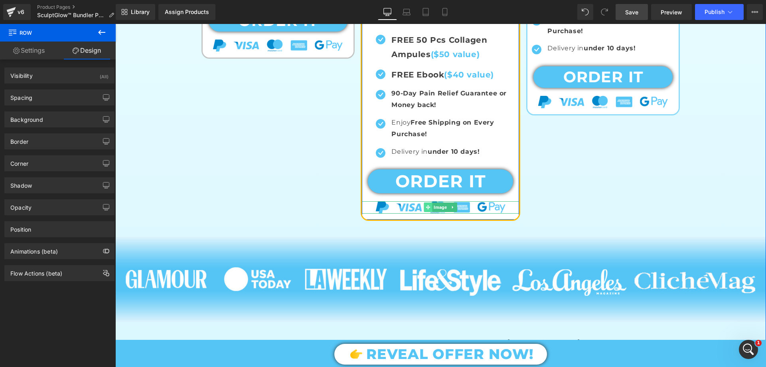
click at [424, 206] on span at bounding box center [428, 207] width 8 height 10
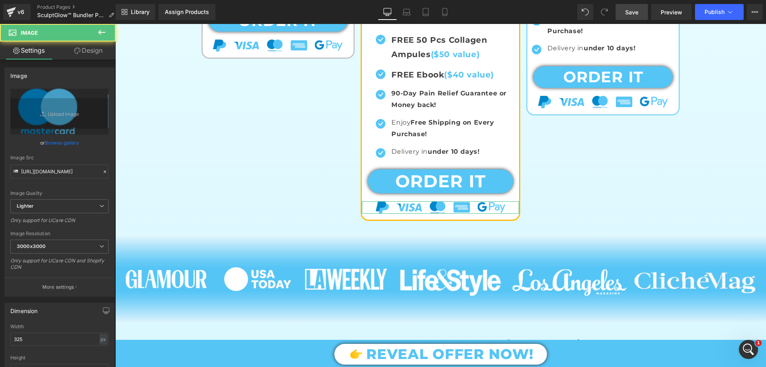
click at [93, 53] on link "Design" at bounding box center [88, 50] width 58 height 18
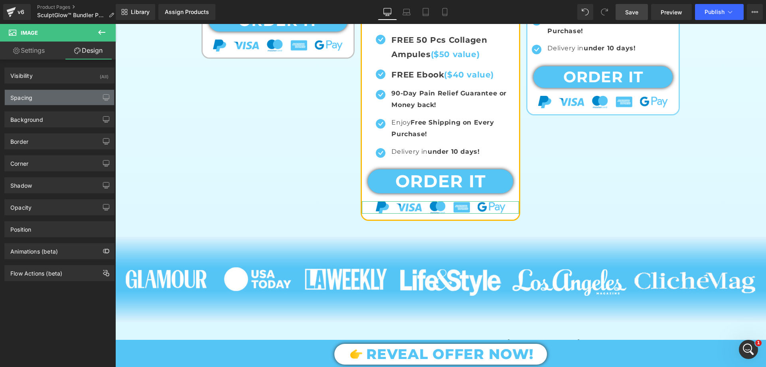
click at [53, 99] on div "Spacing" at bounding box center [59, 97] width 109 height 15
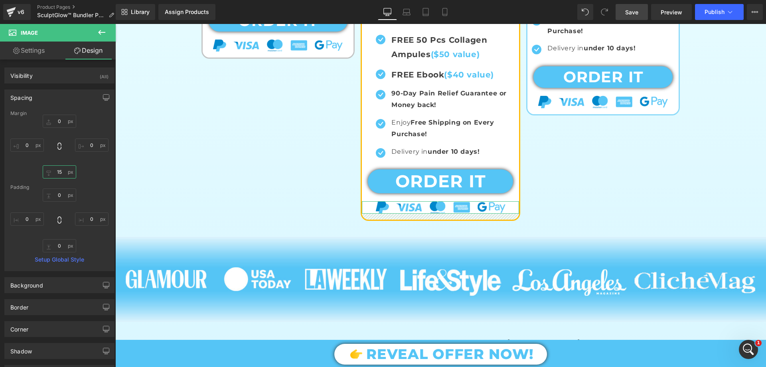
click at [59, 172] on input "15" at bounding box center [60, 171] width 34 height 13
type input "1"
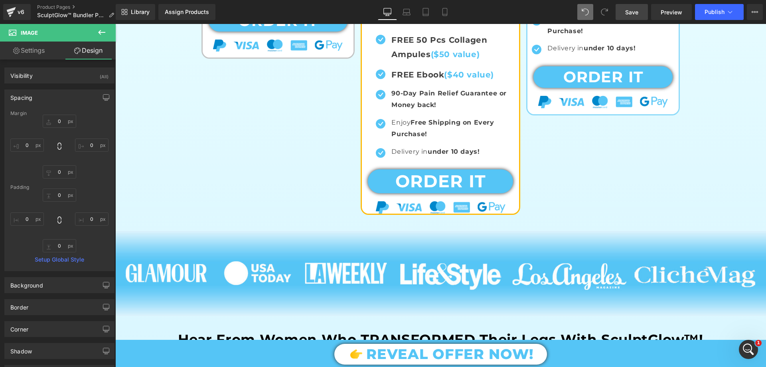
click at [592, 8] on span at bounding box center [585, 12] width 16 height 16
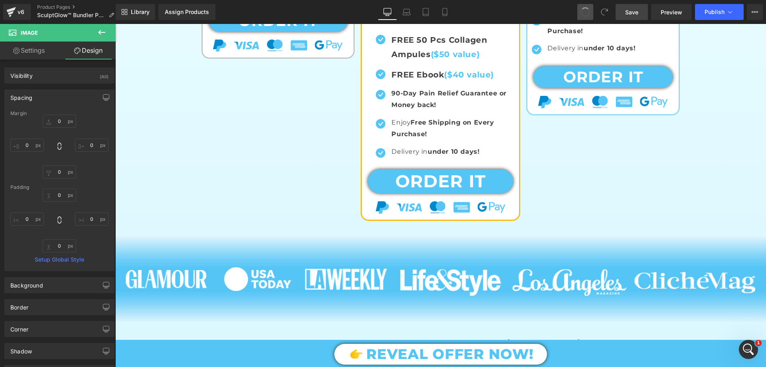
type input "0"
type input "15"
type input "0"
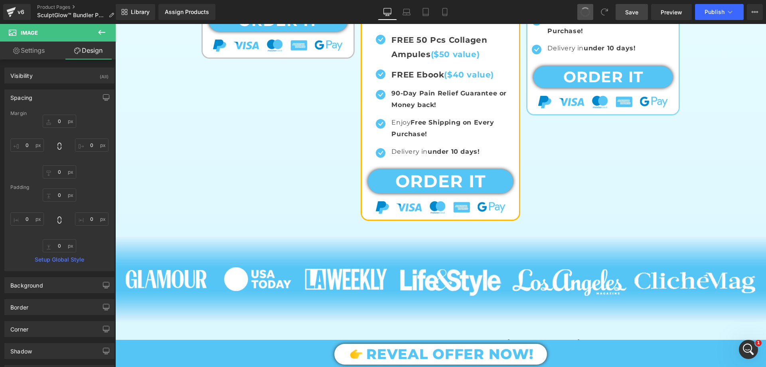
type input "0"
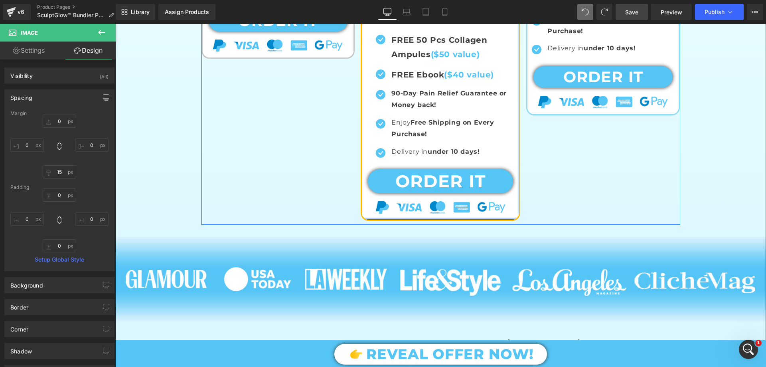
click at [438, 217] on div at bounding box center [440, 218] width 157 height 2
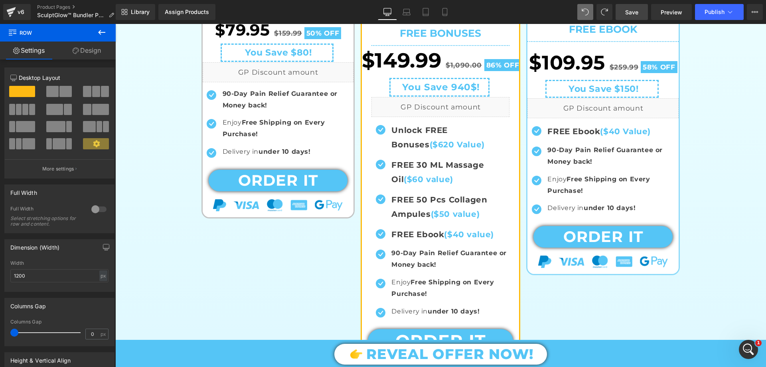
scroll to position [0, 0]
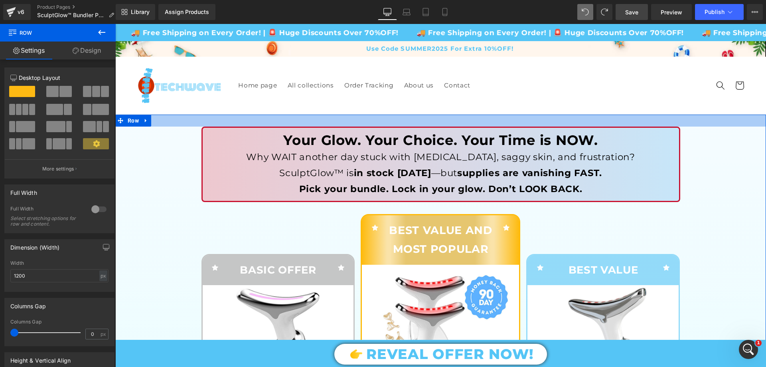
click at [363, 120] on div at bounding box center [440, 121] width 651 height 12
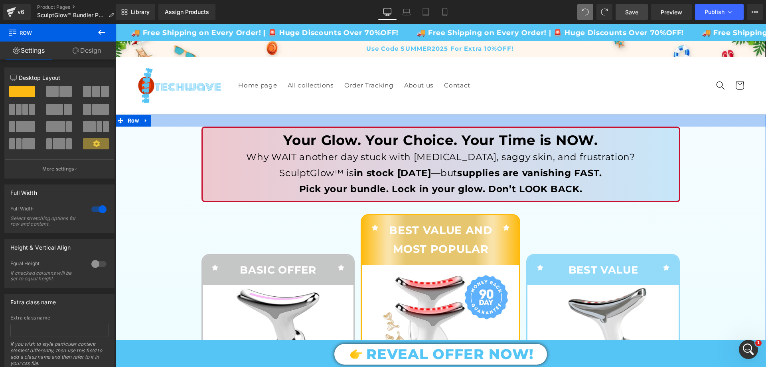
click at [363, 120] on div at bounding box center [440, 121] width 651 height 12
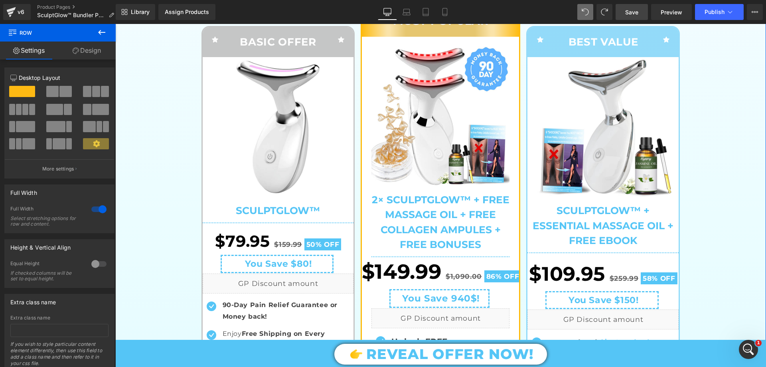
scroll to position [40, 0]
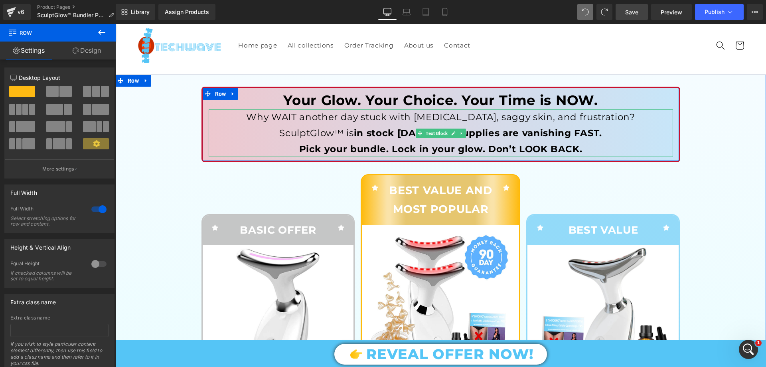
click at [300, 114] on p "Why WAIT another day stuck with cellulite, saggy skin, and frustration?" at bounding box center [441, 117] width 464 height 16
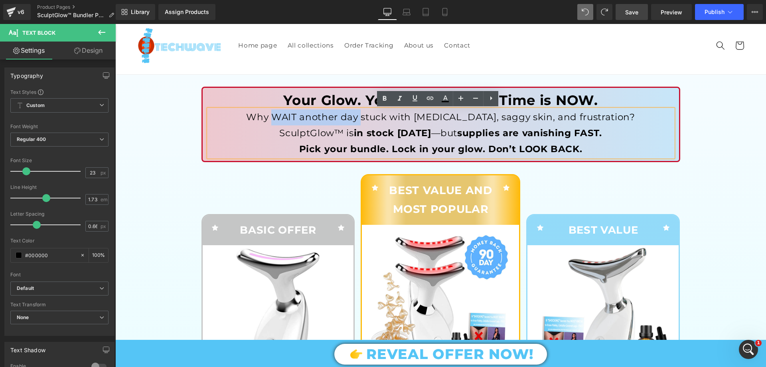
drag, startPoint x: 292, startPoint y: 116, endPoint x: 379, endPoint y: 115, distance: 87.0
click at [379, 115] on p "Why WAIT another day stuck with cellulite, saggy skin, and frustration?" at bounding box center [441, 117] width 464 height 16
click at [382, 96] on icon at bounding box center [385, 99] width 10 height 10
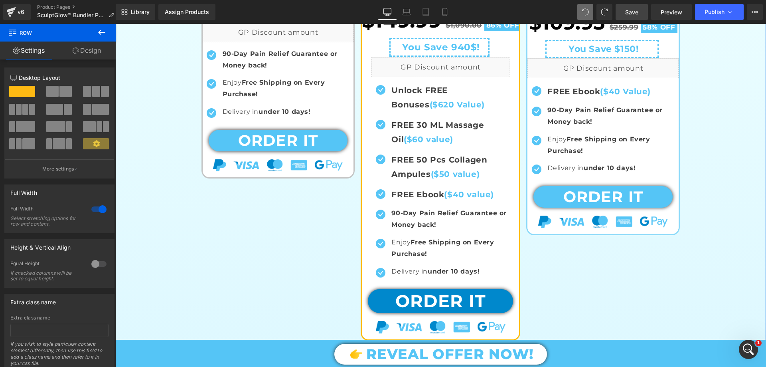
scroll to position [638, 0]
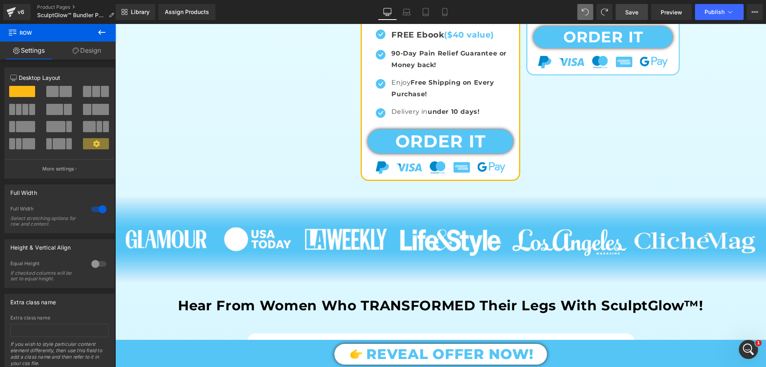
drag, startPoint x: 627, startPoint y: 15, endPoint x: 431, endPoint y: 98, distance: 213.5
click at [627, 15] on span "Save" at bounding box center [631, 12] width 13 height 8
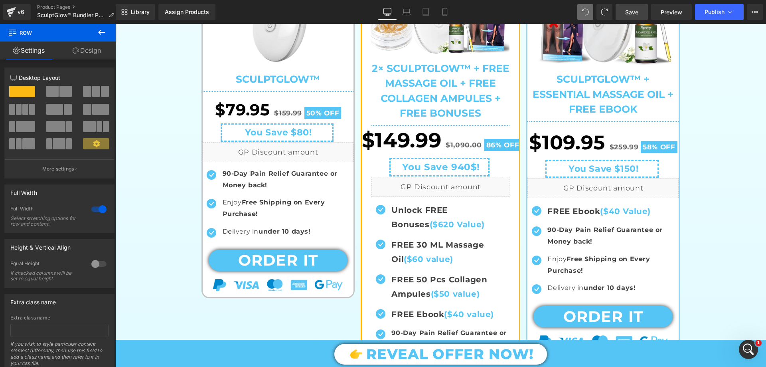
scroll to position [559, 0]
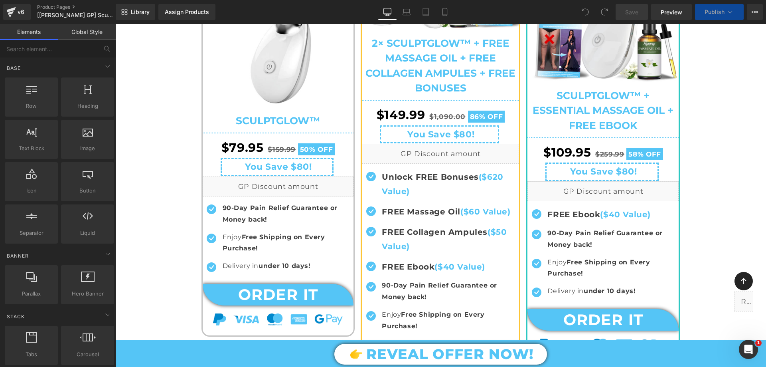
scroll to position [40, 0]
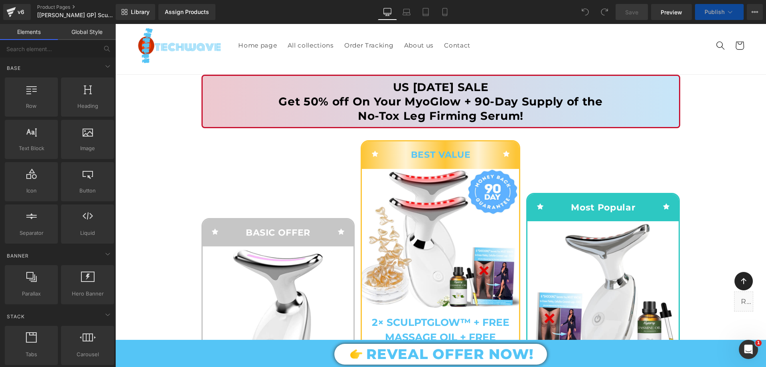
click at [128, 73] on header "Home page All collections Order Tracking About us Contact Home page All collect…" at bounding box center [440, 45] width 651 height 57
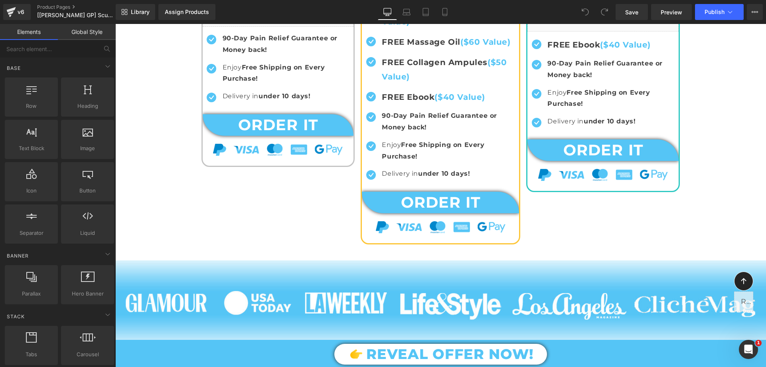
scroll to position [598, 0]
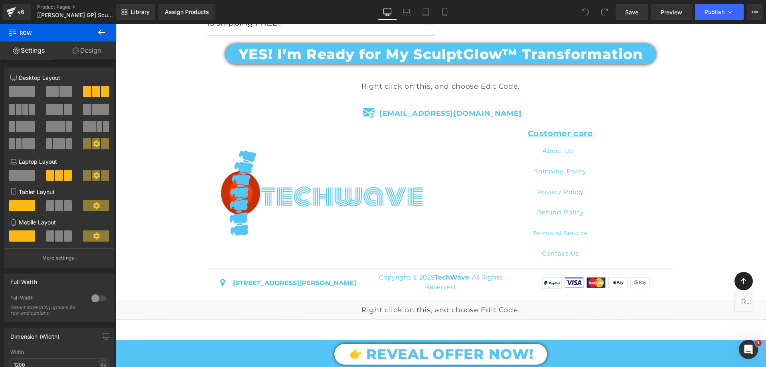
scroll to position [3135, 0]
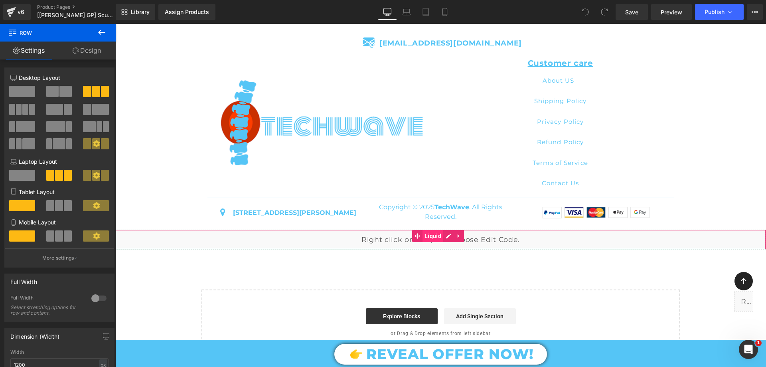
click at [433, 235] on span "Liquid" at bounding box center [433, 236] width 21 height 12
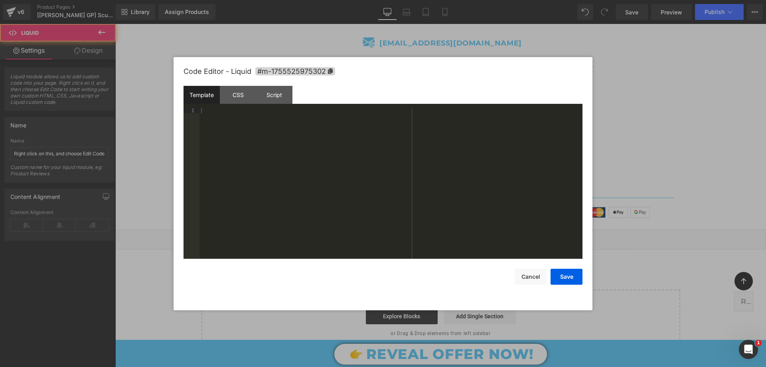
click at [420, 0] on div "Liquid You are previewing how the will restyle your page. You can not edit Elem…" at bounding box center [383, 0] width 766 height 0
click at [233, 106] on div "Template CSS Script Data" at bounding box center [383, 97] width 399 height 22
click at [234, 100] on div "CSS" at bounding box center [238, 95] width 36 height 18
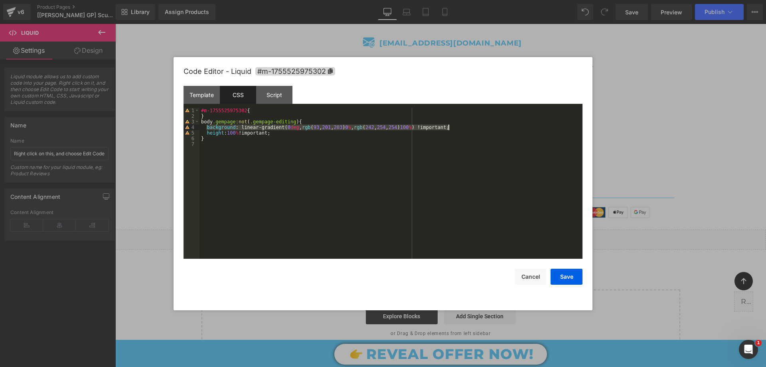
drag, startPoint x: 206, startPoint y: 128, endPoint x: 457, endPoint y: 128, distance: 251.0
click at [457, 128] on div "#m-1755525975302 { } body .gempage :not ( .gempage-editing ) { background : lin…" at bounding box center [390, 189] width 383 height 162
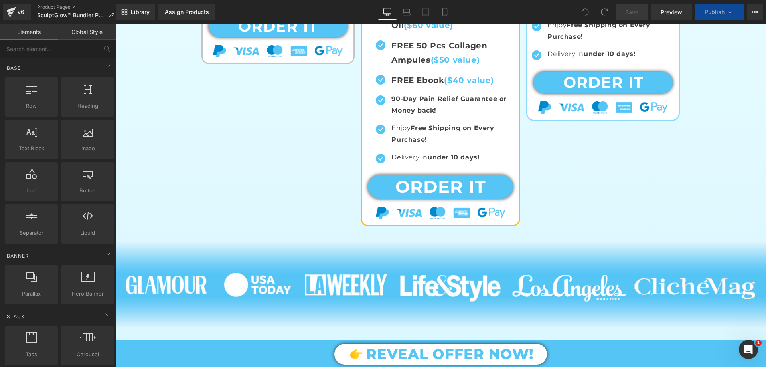
scroll to position [638, 0]
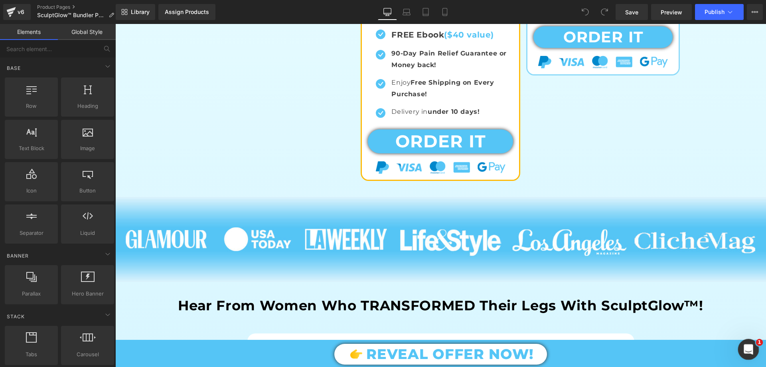
click at [746, 344] on icon "Open Intercom Messenger" at bounding box center [747, 348] width 13 height 13
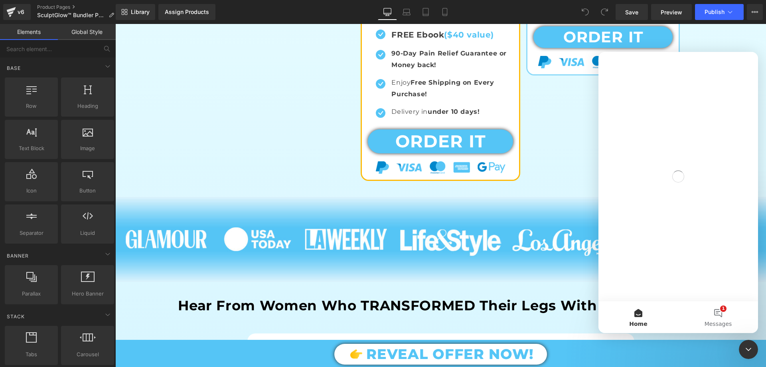
scroll to position [0, 0]
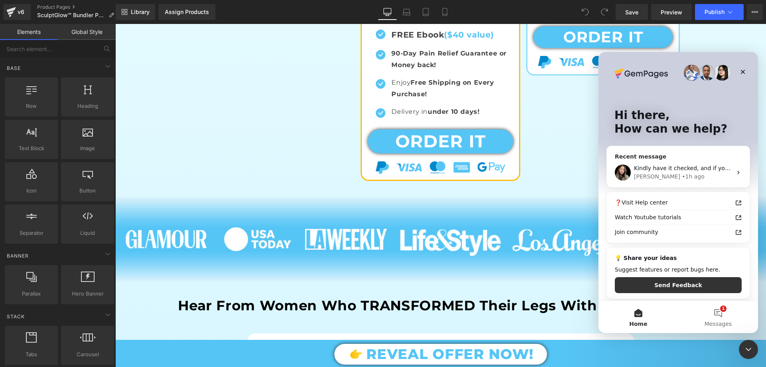
click at [682, 177] on div "Célia • 1h ago" at bounding box center [683, 176] width 98 height 8
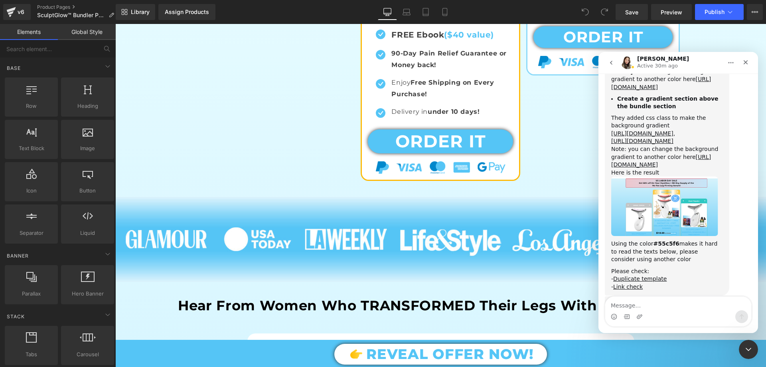
click at [642, 304] on textarea "Message…" at bounding box center [678, 303] width 146 height 14
type textarea "Great, if you can tell me how you think it turned out and also if you can help …"
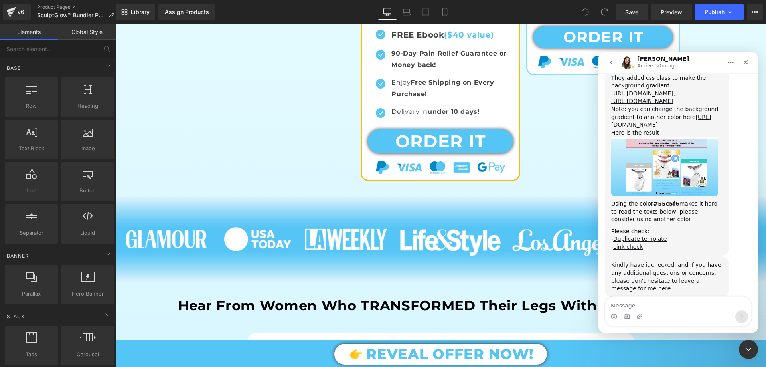
scroll to position [7369, 0]
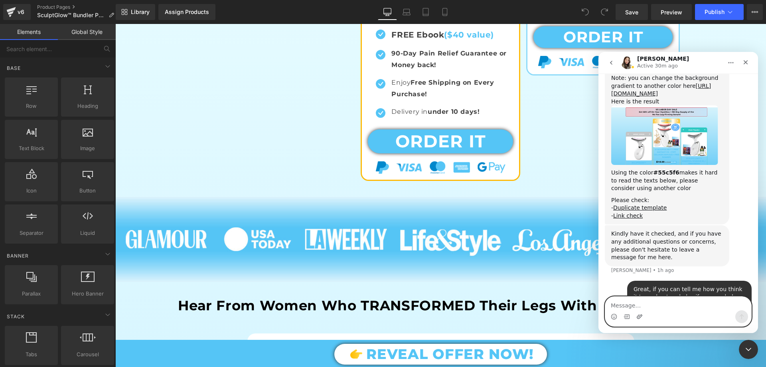
click at [638, 317] on icon "Upload attachment" at bounding box center [639, 316] width 6 height 6
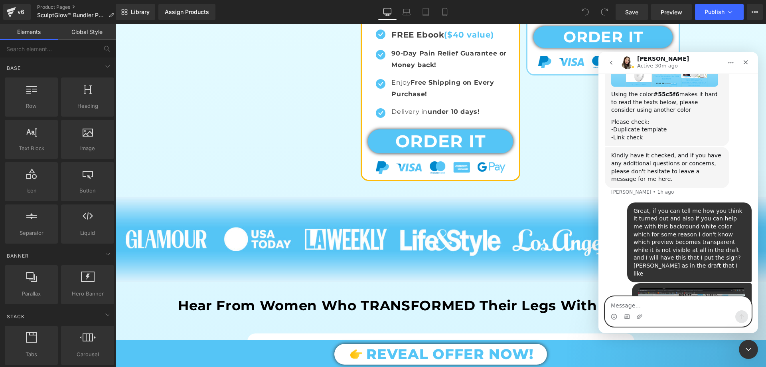
scroll to position [7448, 0]
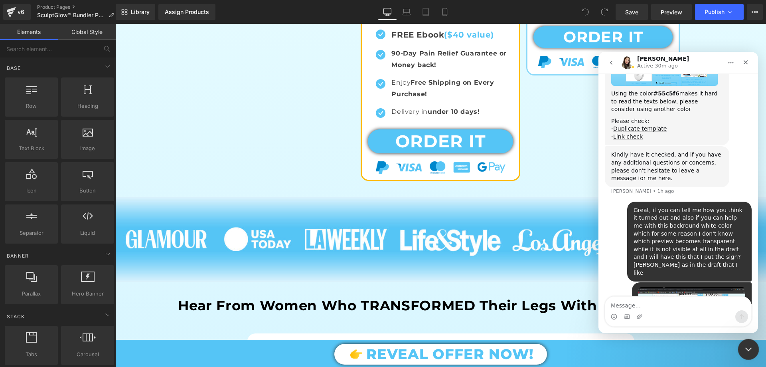
drag, startPoint x: 746, startPoint y: 348, endPoint x: 1303, endPoint y: 611, distance: 616.1
click at [746, 348] on icon "Close Intercom Messenger" at bounding box center [748, 347] width 6 height 3
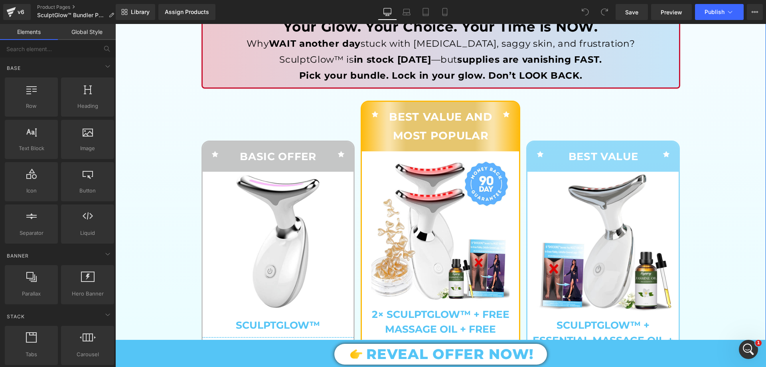
scroll to position [279, 0]
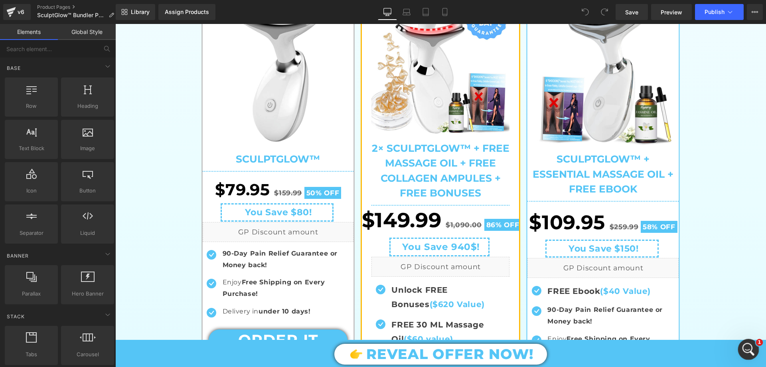
click at [752, 344] on div "Open Intercom Messenger" at bounding box center [747, 348] width 26 height 26
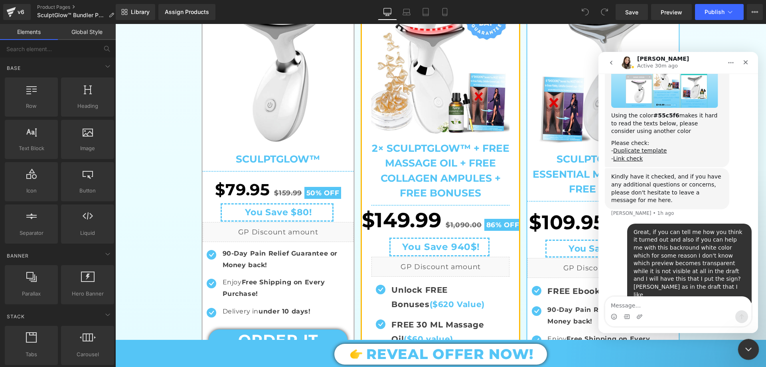
scroll to position [7448, 0]
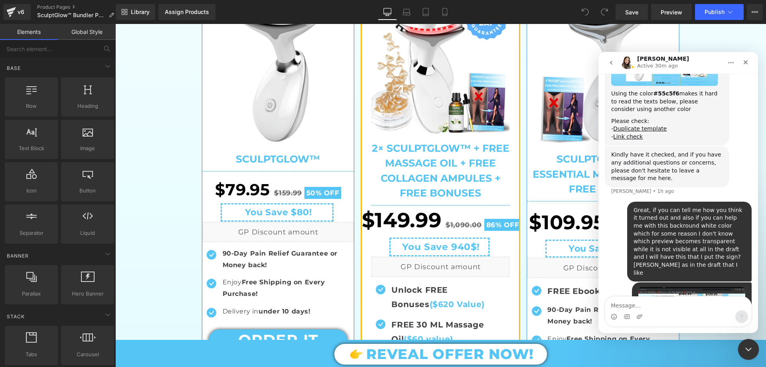
click at [752, 344] on div "Close Intercom Messenger" at bounding box center [747, 347] width 19 height 19
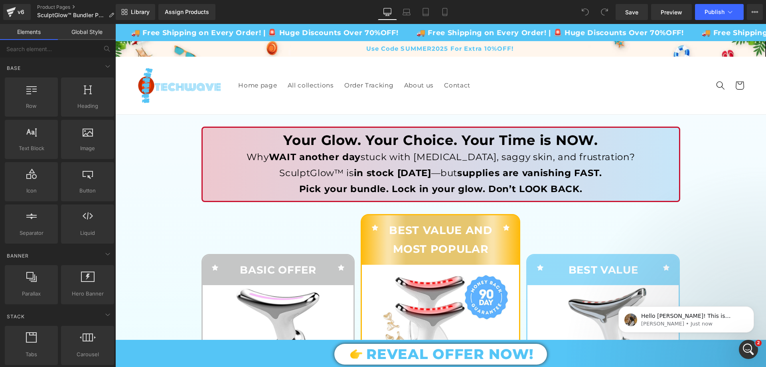
scroll to position [7522, 0]
click at [743, 344] on div "Open Intercom Messenger" at bounding box center [747, 348] width 26 height 26
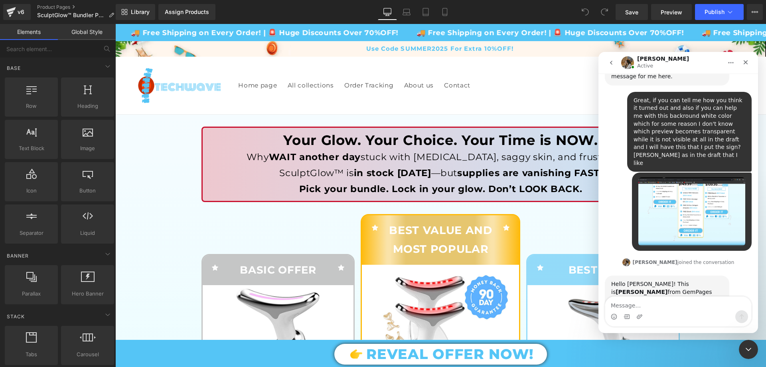
scroll to position [7552, 0]
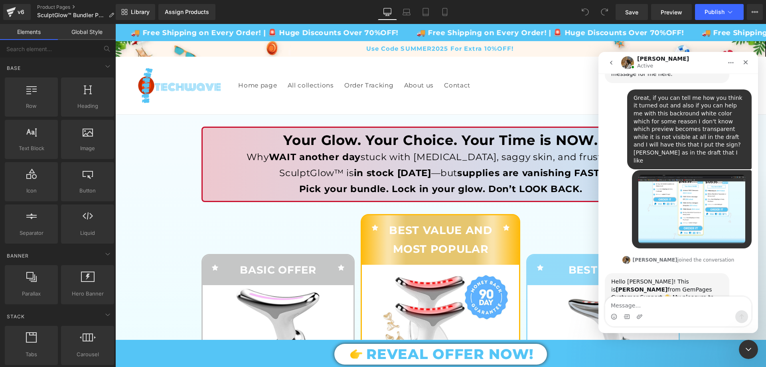
click at [647, 308] on textarea "Message…" at bounding box center [678, 303] width 146 height 14
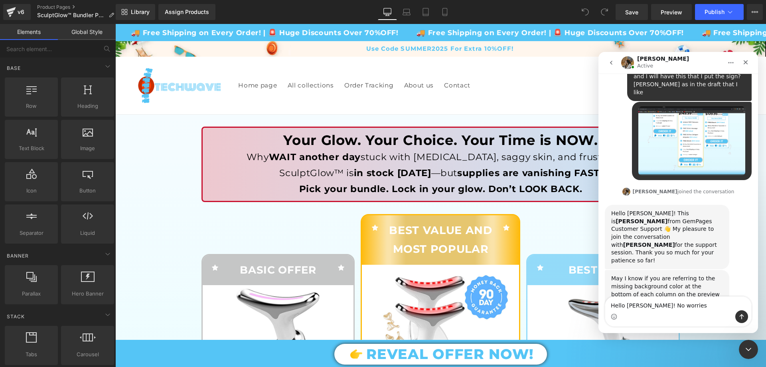
scroll to position [7627, 0]
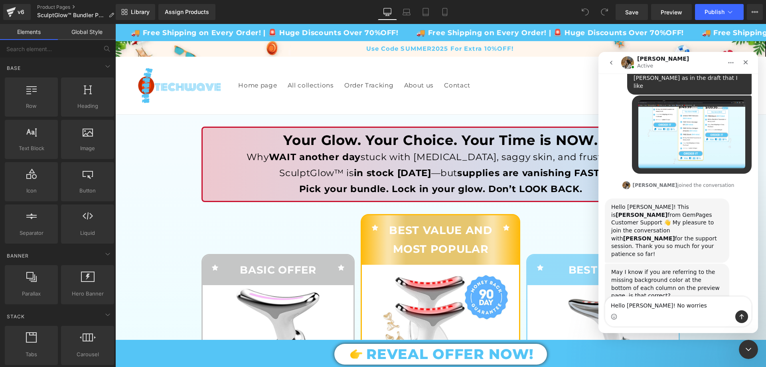
click at [668, 300] on img "Roxanne says…" at bounding box center [664, 332] width 107 height 64
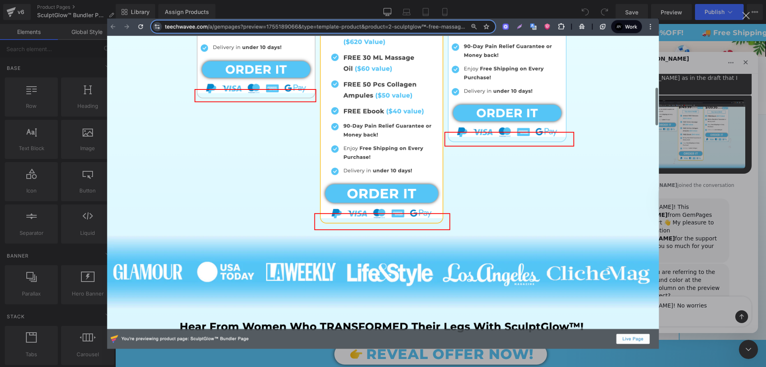
click at [717, 191] on div "Intercom messenger" at bounding box center [383, 183] width 766 height 367
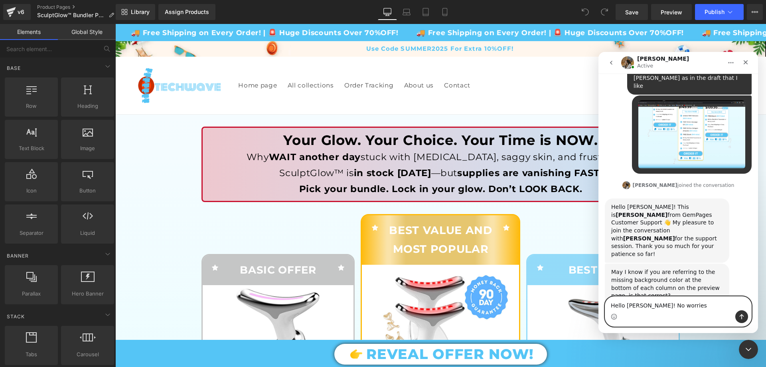
click at [666, 305] on textarea "Hello Roxanne! No worries" at bounding box center [678, 303] width 146 height 14
type textarea "Z"
type textarea "Yes"
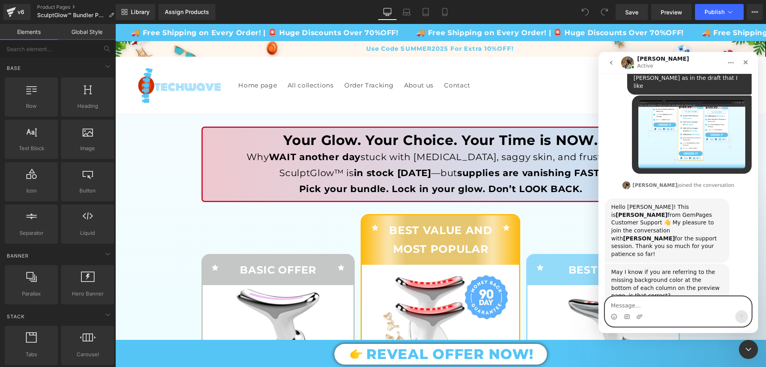
scroll to position [7651, 0]
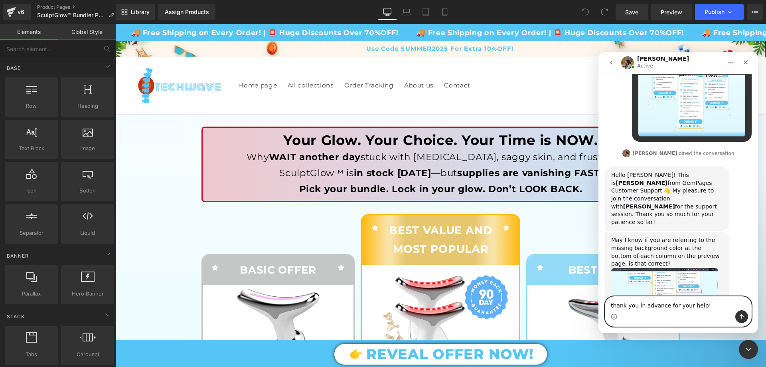
type textarea "thank you in advance for your help!"
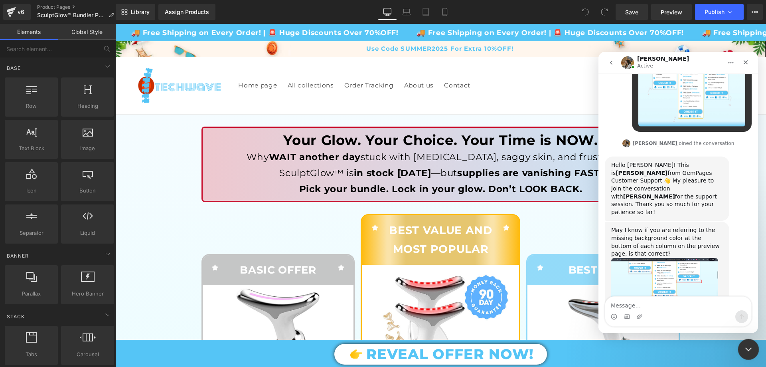
click at [746, 347] on icon "Close Intercom Messenger" at bounding box center [748, 348] width 10 height 10
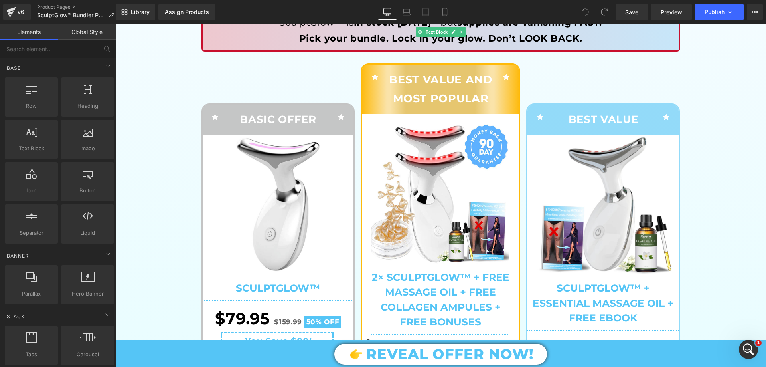
scroll to position [239, 0]
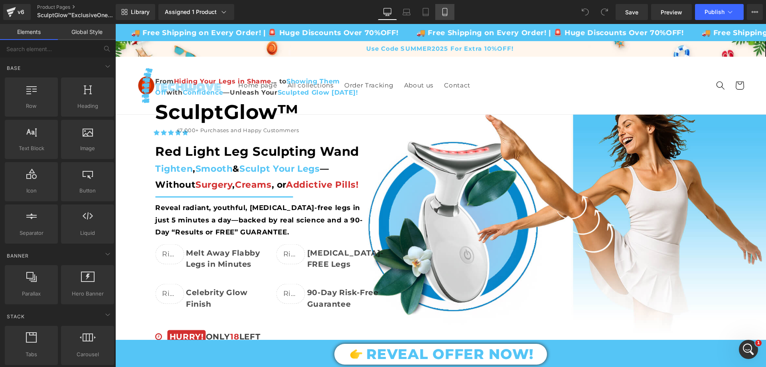
drag, startPoint x: 441, startPoint y: 10, endPoint x: 53, endPoint y: 34, distance: 388.6
click at [441, 10] on icon at bounding box center [445, 12] width 8 height 8
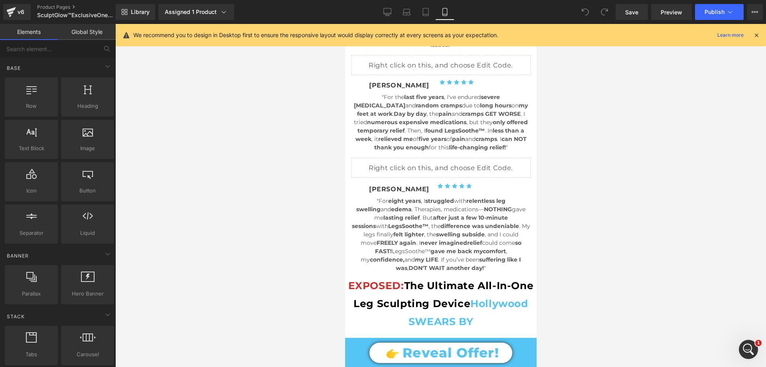
scroll to position [279, 0]
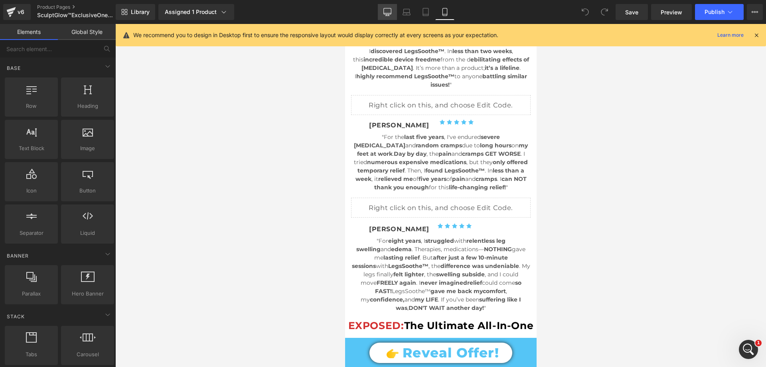
drag, startPoint x: 392, startPoint y: 10, endPoint x: 353, endPoint y: 150, distance: 144.9
click at [392, 10] on link "Desktop" at bounding box center [387, 12] width 19 height 16
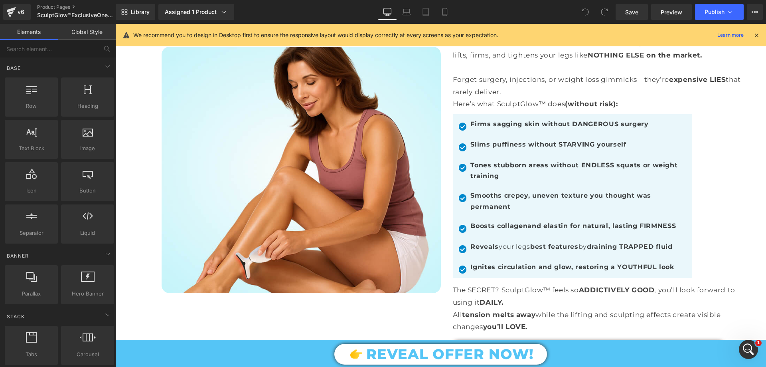
scroll to position [610, 0]
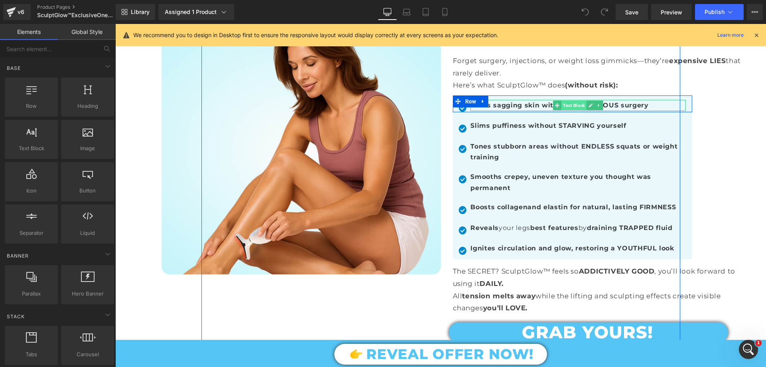
click at [569, 101] on span "Text Block" at bounding box center [573, 106] width 25 height 10
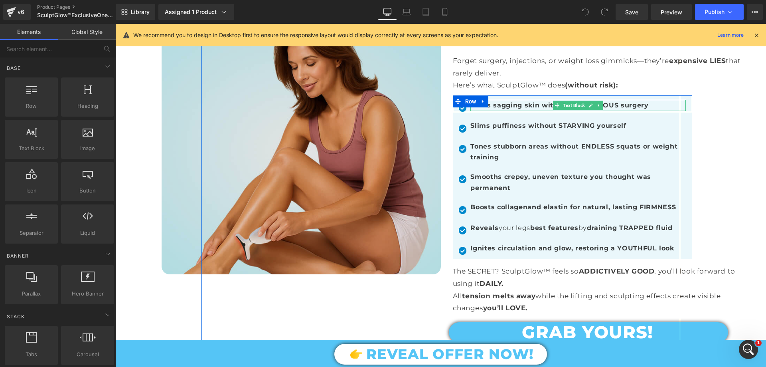
click at [460, 107] on div "Image" at bounding box center [463, 106] width 8 height 12
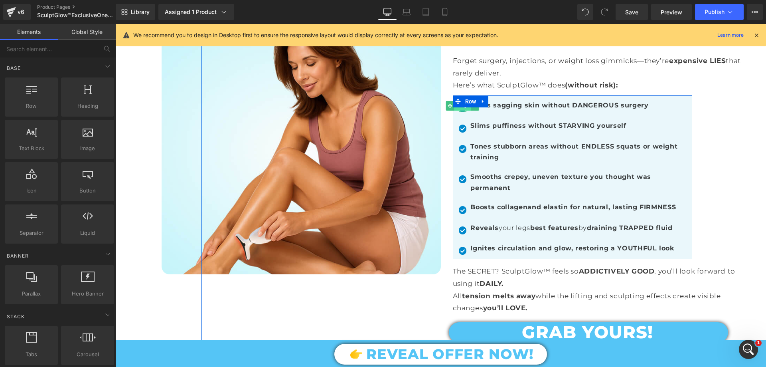
click at [460, 108] on span "Image" at bounding box center [462, 106] width 16 height 10
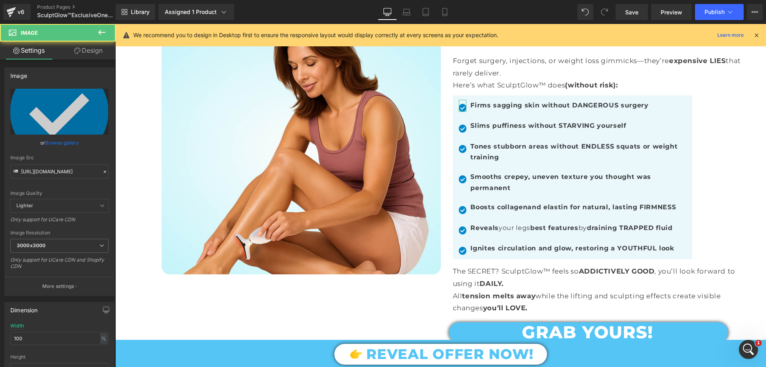
click at [83, 56] on link "Design" at bounding box center [88, 50] width 58 height 18
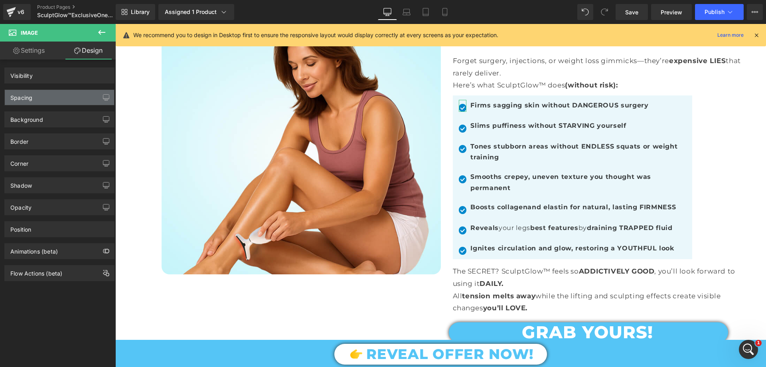
click at [50, 102] on div "Spacing" at bounding box center [59, 97] width 109 height 15
click at [50, 100] on div "Spacing" at bounding box center [59, 97] width 109 height 15
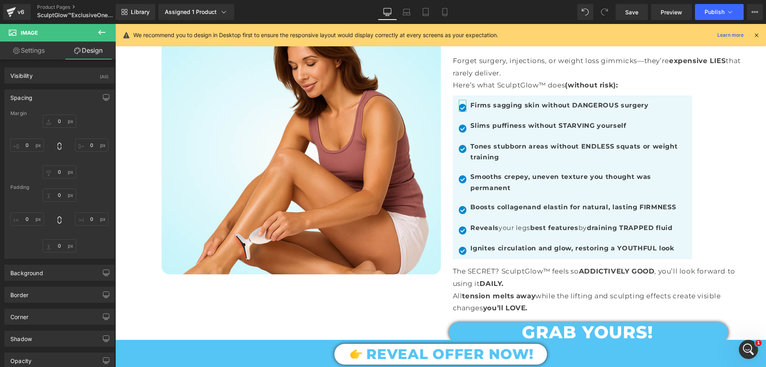
click at [50, 100] on div "Spacing" at bounding box center [59, 97] width 109 height 15
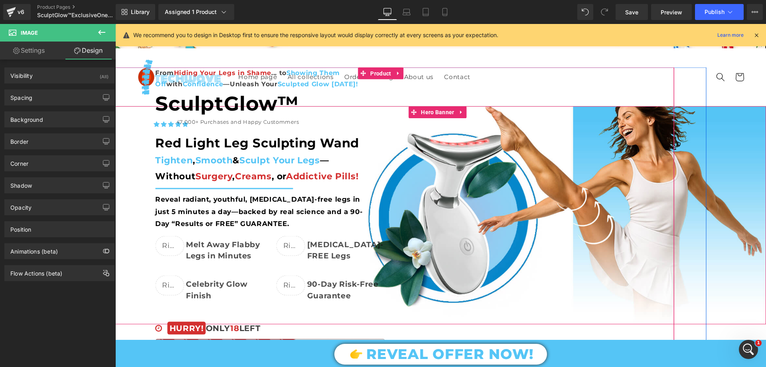
scroll to position [0, 0]
